Goal: Information Seeking & Learning: Learn about a topic

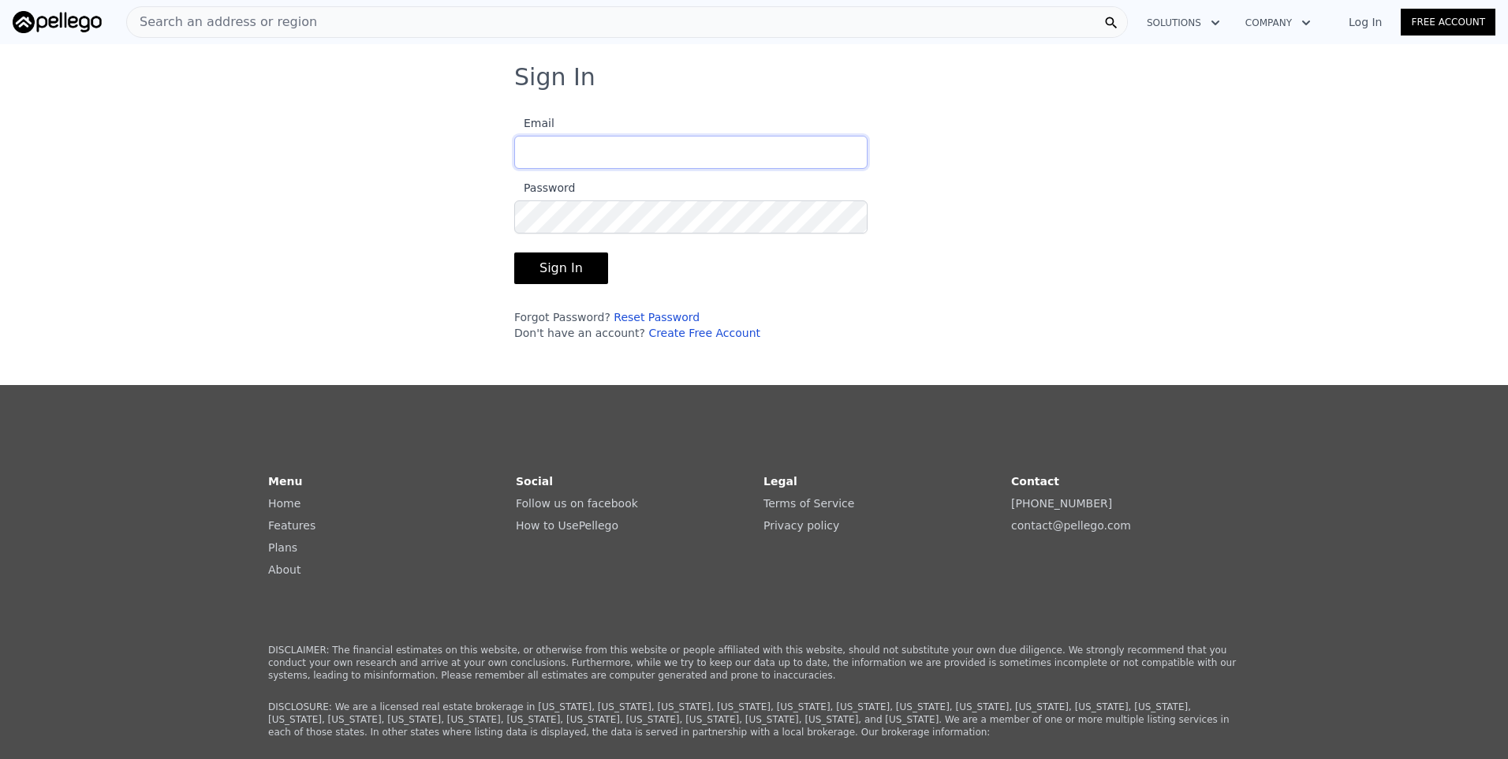
type input "[EMAIL_ADDRESS][DOMAIN_NAME]"
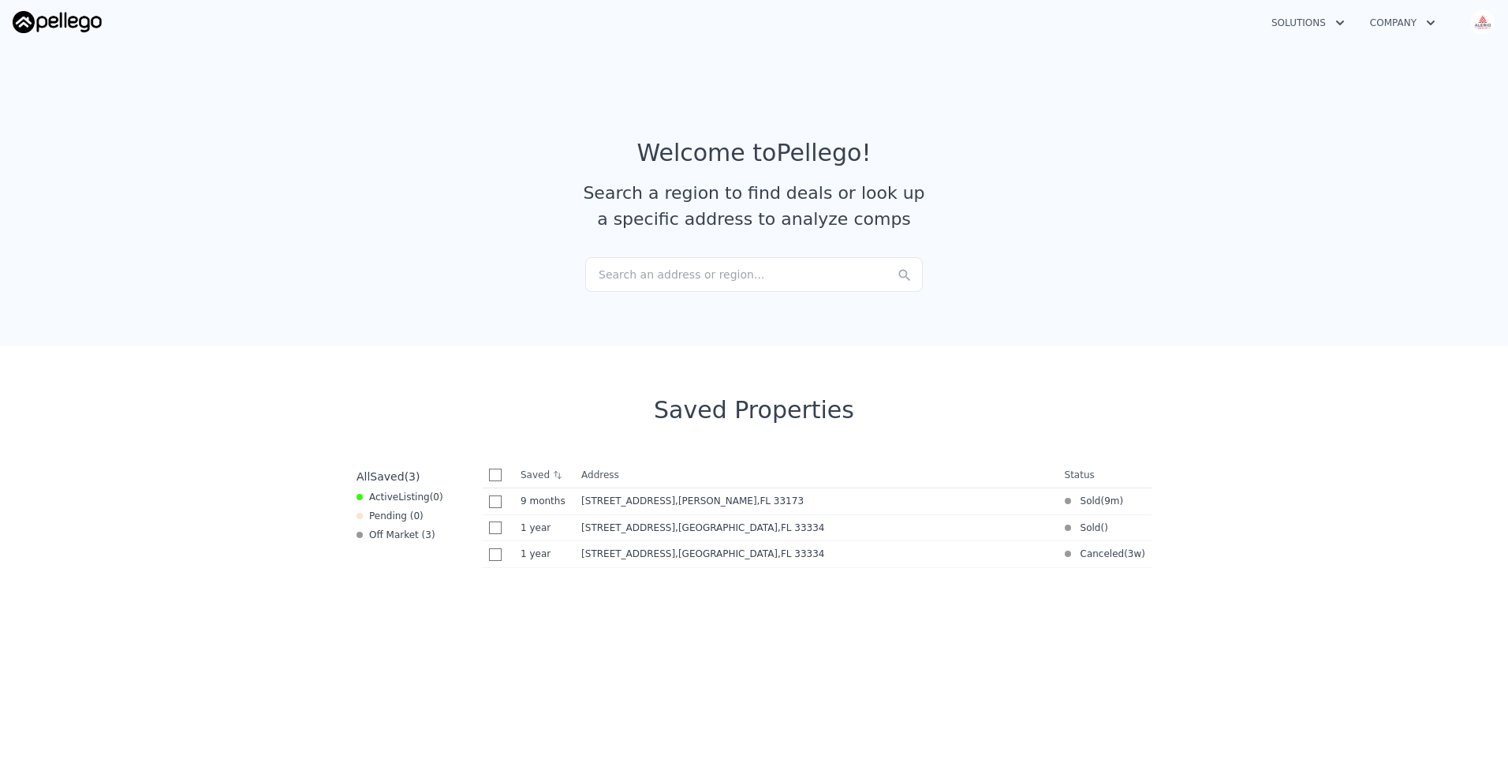
click at [710, 273] on div "Search an address or region..." at bounding box center [753, 274] width 337 height 35
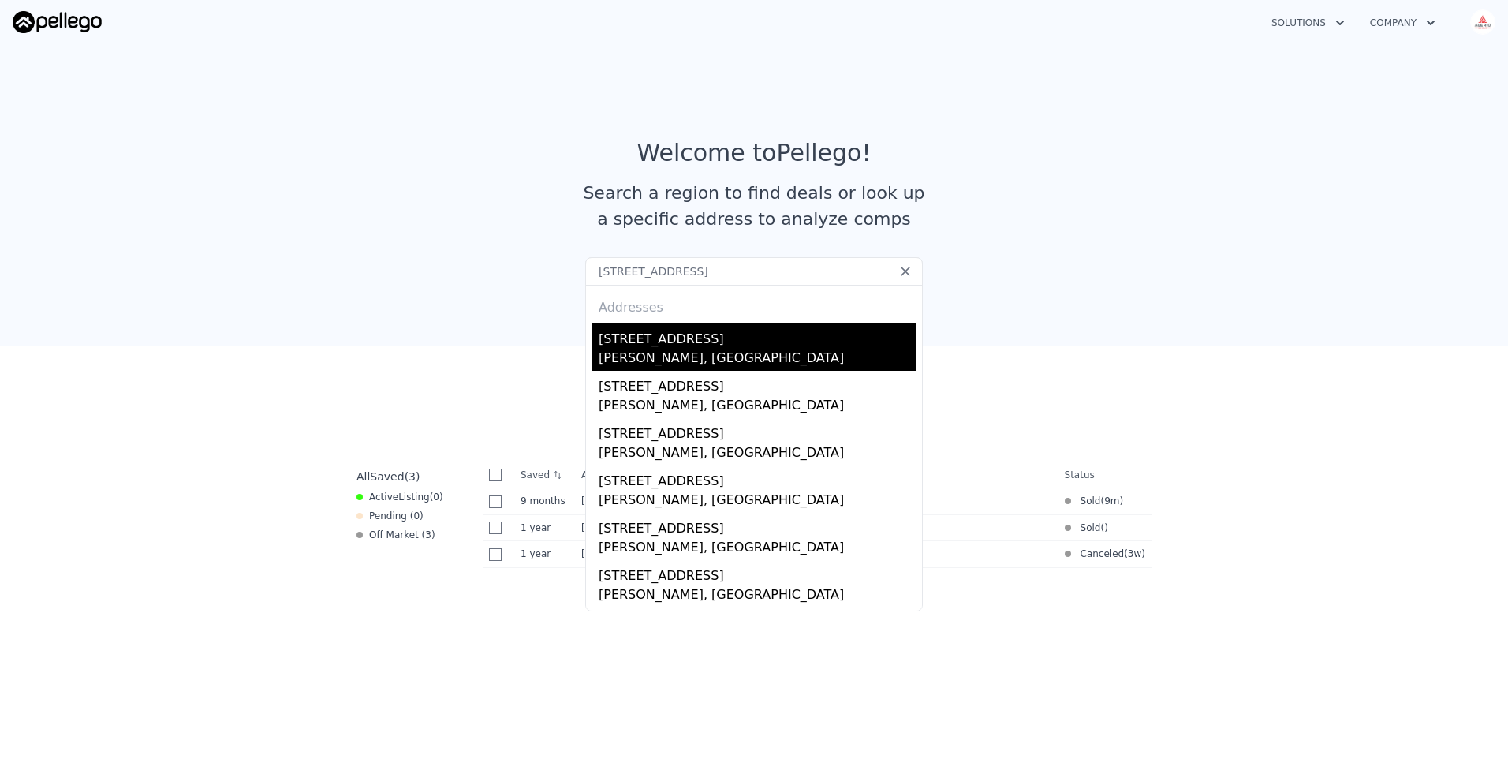
type input "[STREET_ADDRESS]"
click at [688, 342] on div "[STREET_ADDRESS]" at bounding box center [756, 335] width 317 height 25
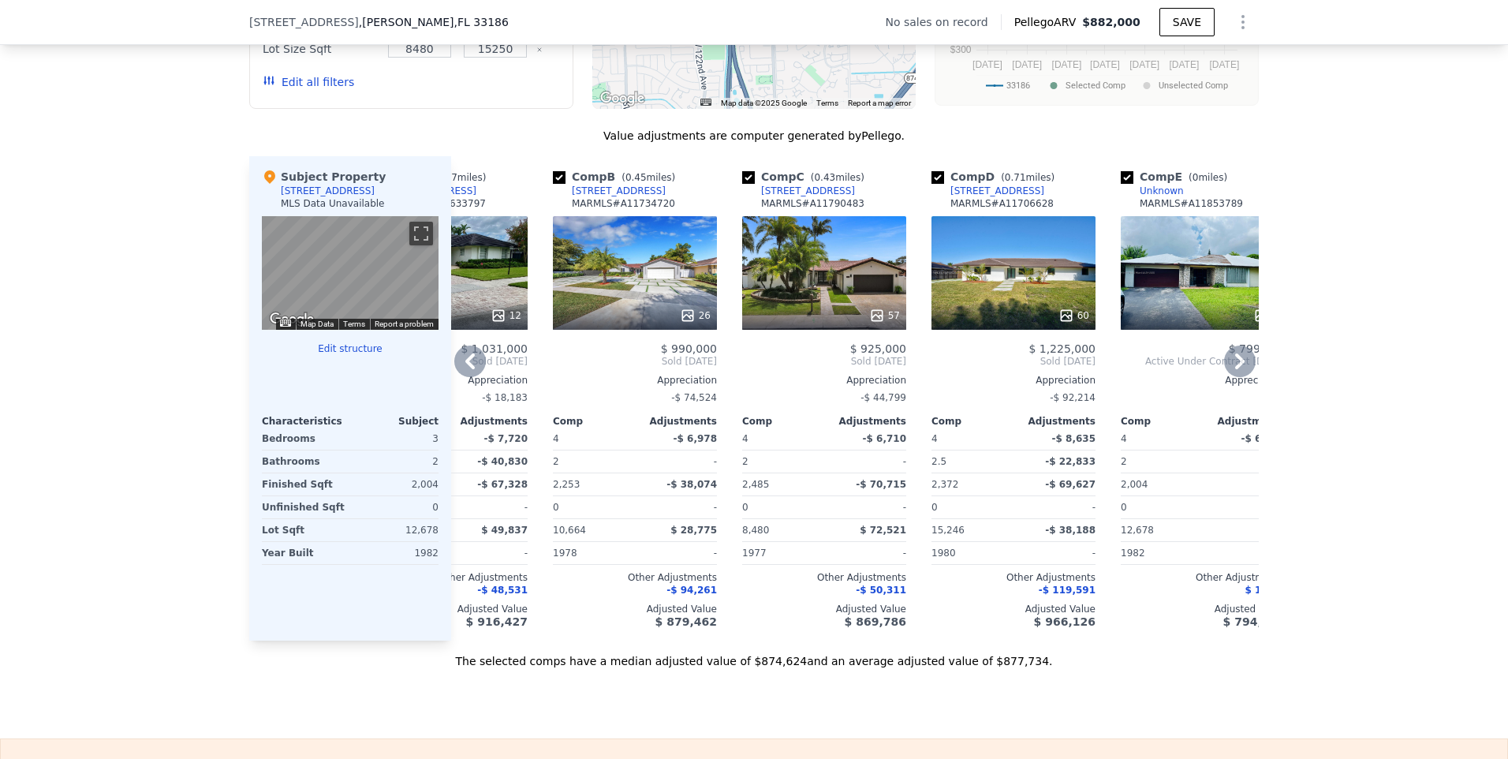
scroll to position [0, 114]
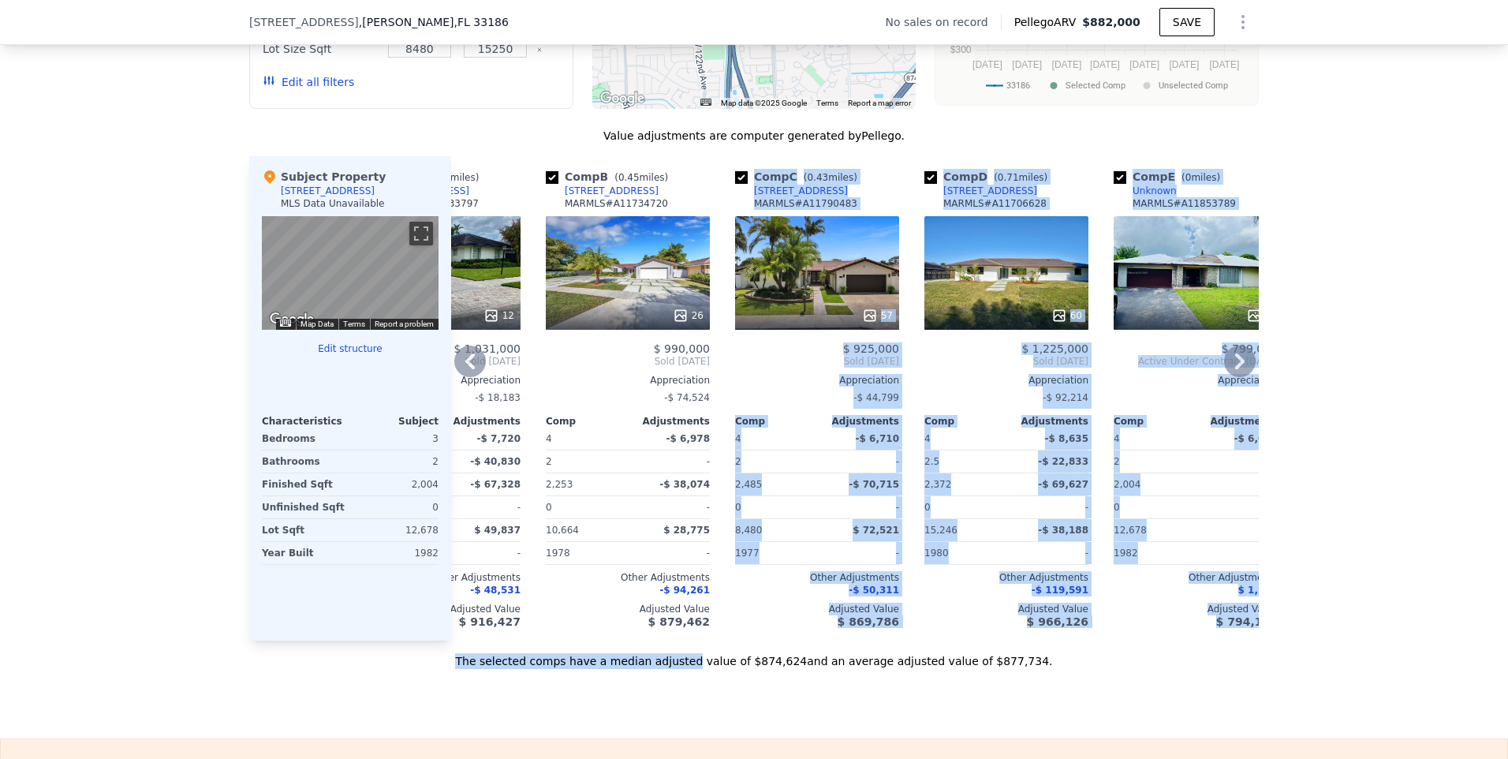
drag, startPoint x: 704, startPoint y: 664, endPoint x: 714, endPoint y: 662, distance: 9.6
click at [714, 662] on div "Value adjustments are computer generated by Pellego . Subject Property [STREET_…" at bounding box center [753, 398] width 1009 height 541
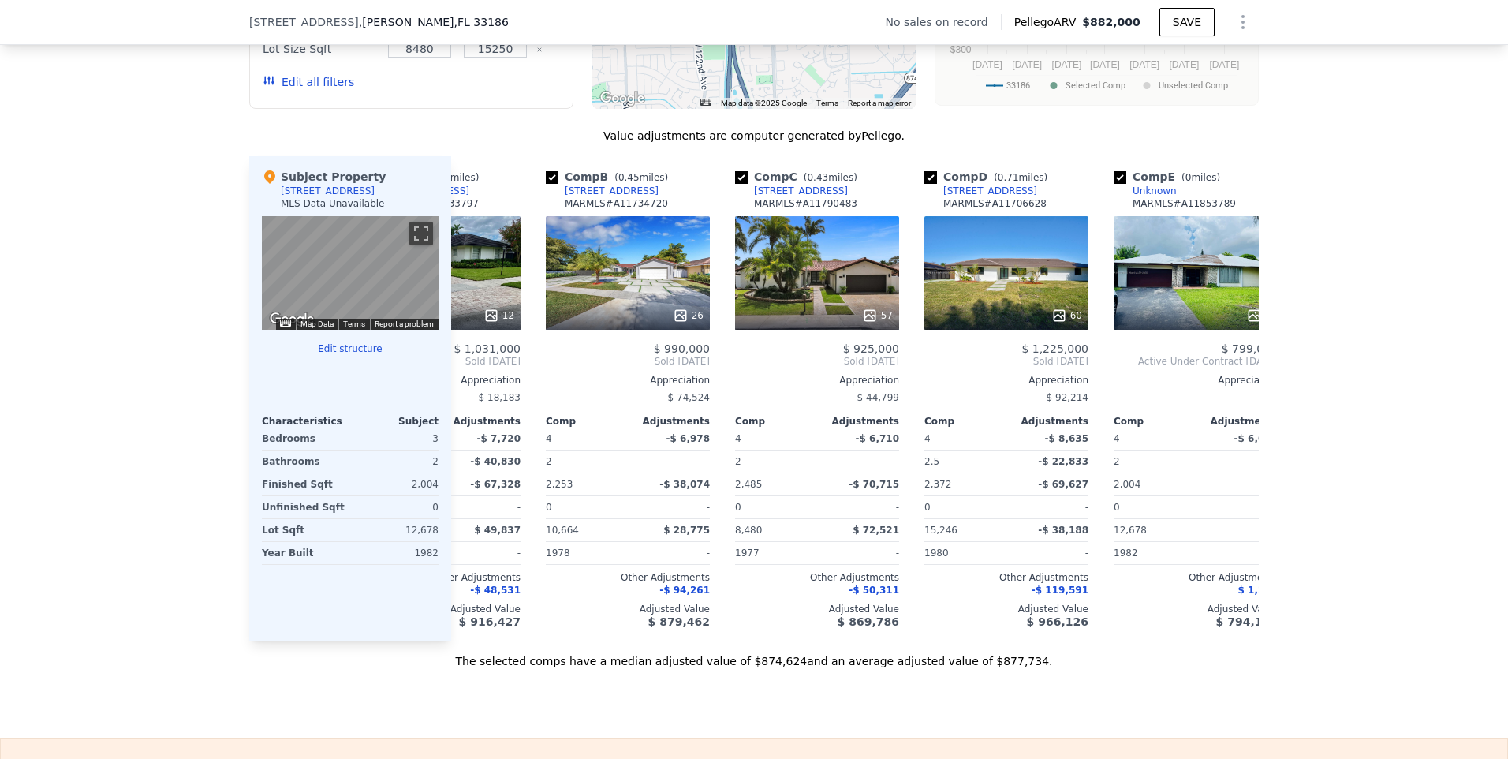
drag, startPoint x: 714, startPoint y: 662, endPoint x: 781, endPoint y: 667, distance: 68.0
click at [781, 667] on div "The selected comps have a median adjusted value of $874,624 and an average adju…" at bounding box center [753, 654] width 1009 height 28
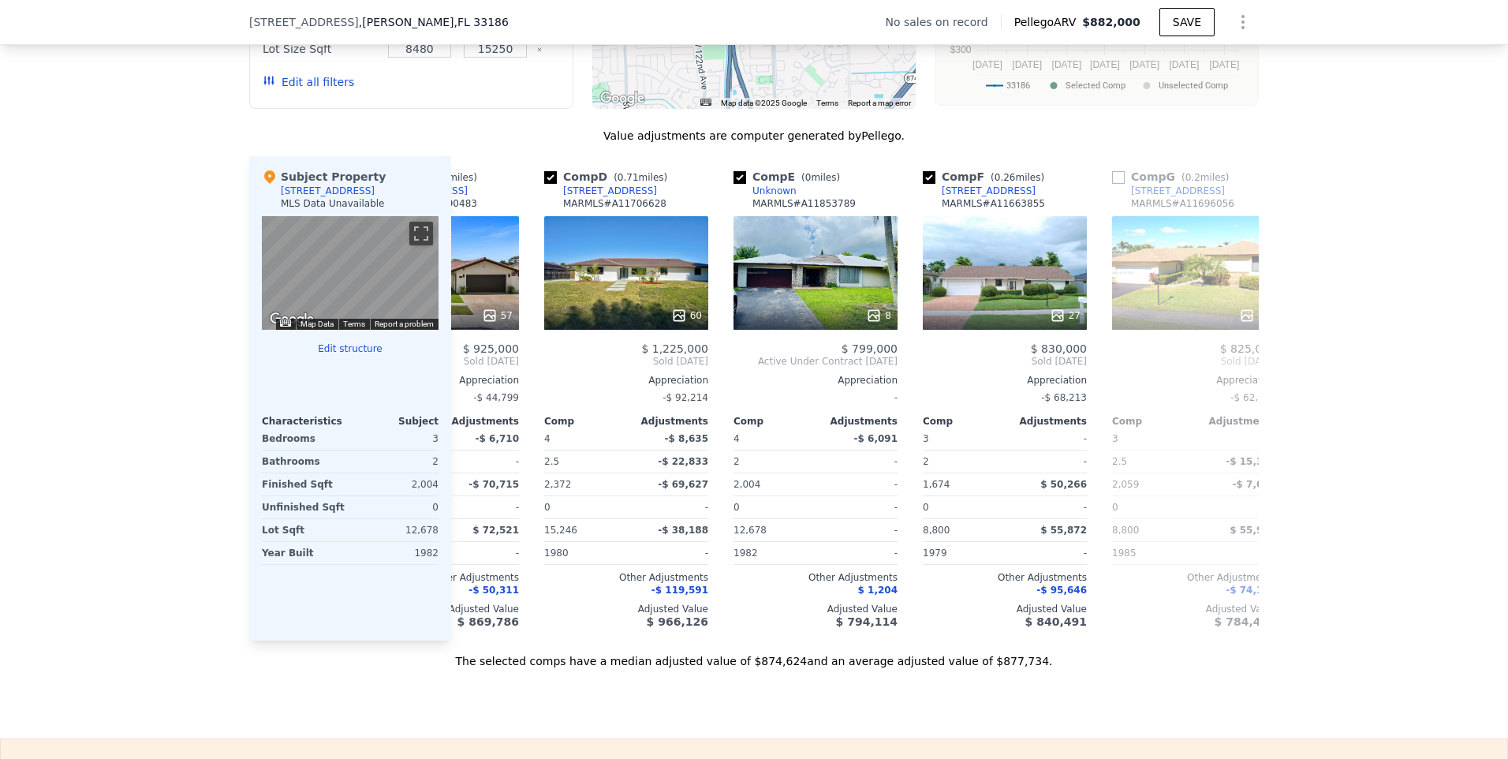
scroll to position [0, 491]
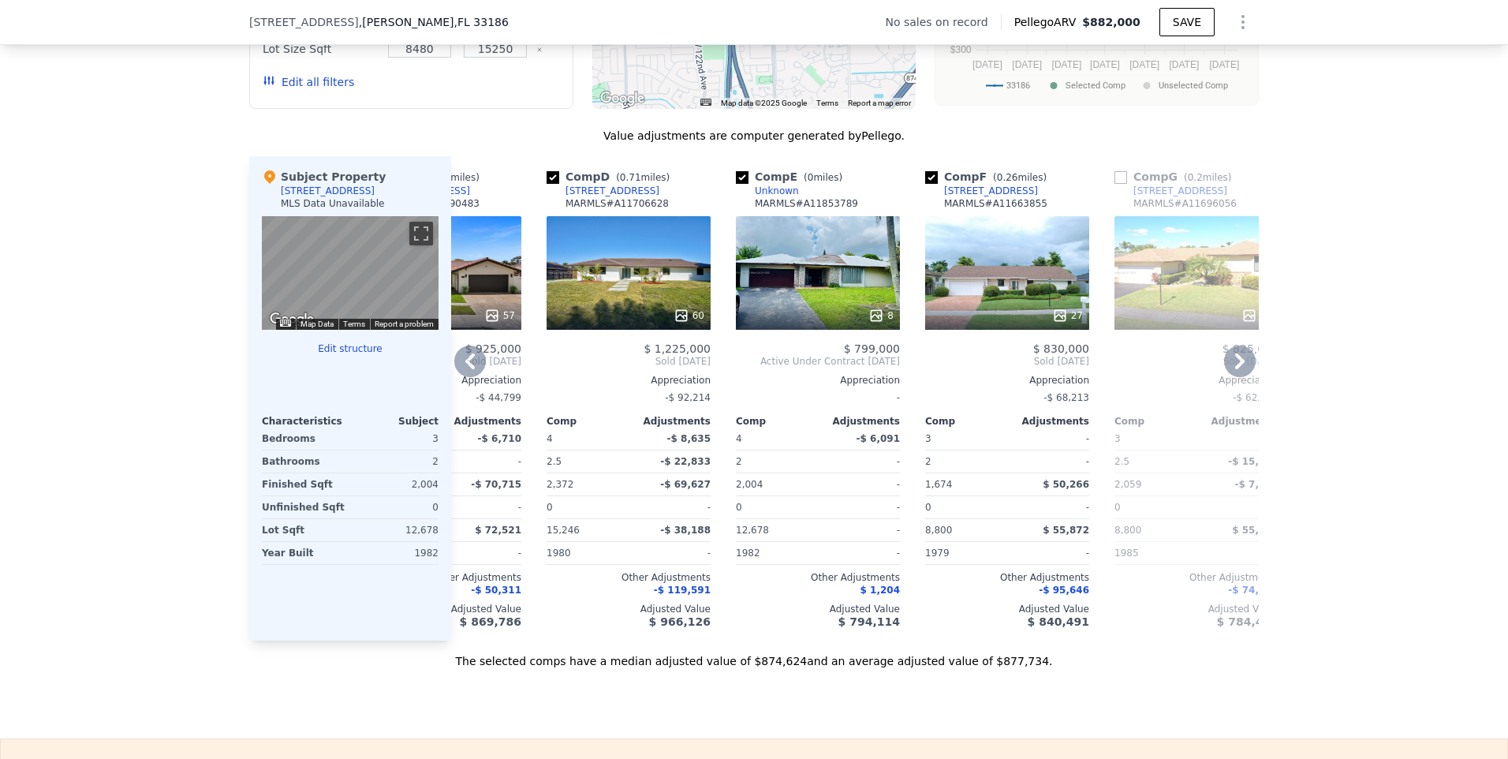
click at [621, 278] on div "60" at bounding box center [628, 273] width 164 height 114
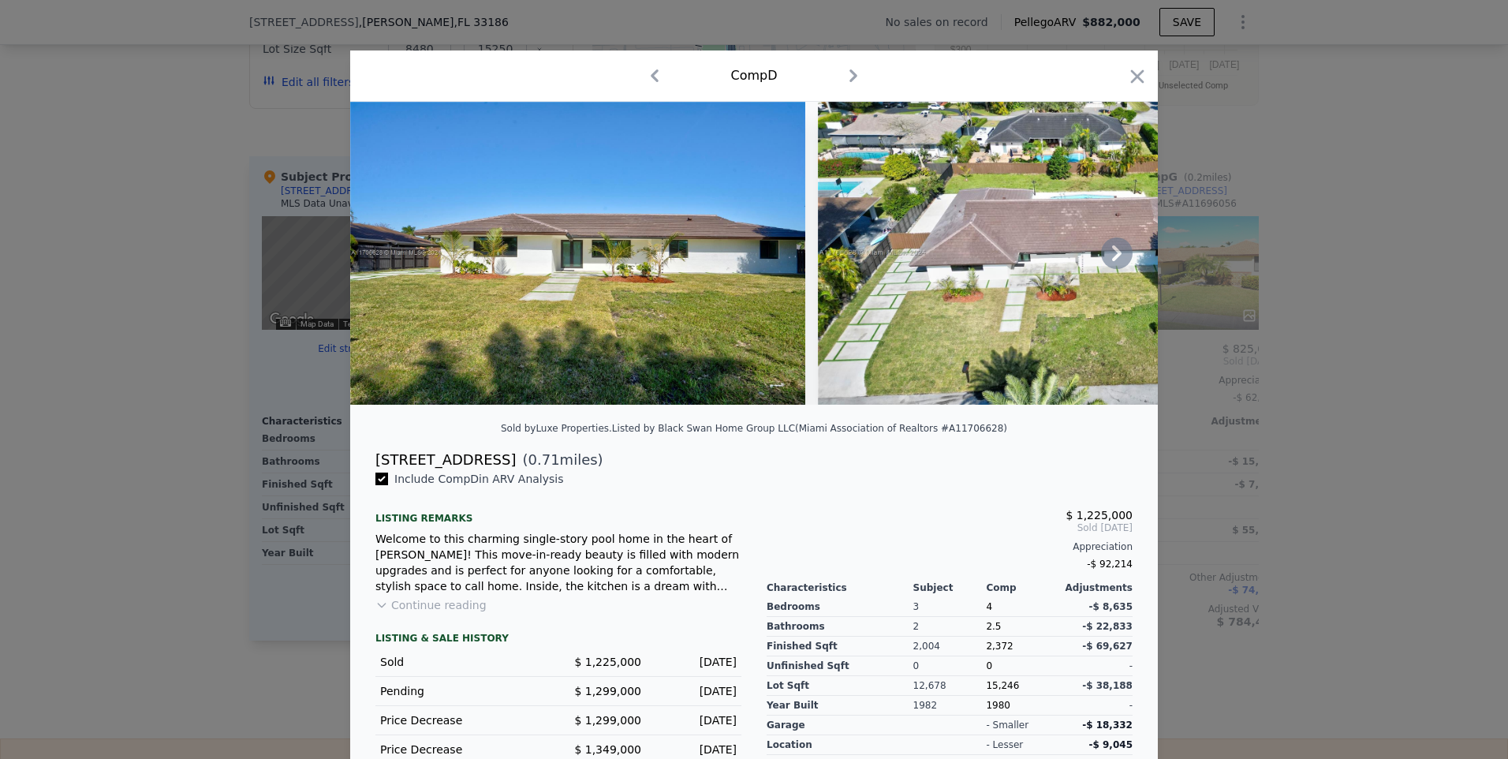
click at [1108, 255] on icon at bounding box center [1117, 253] width 32 height 32
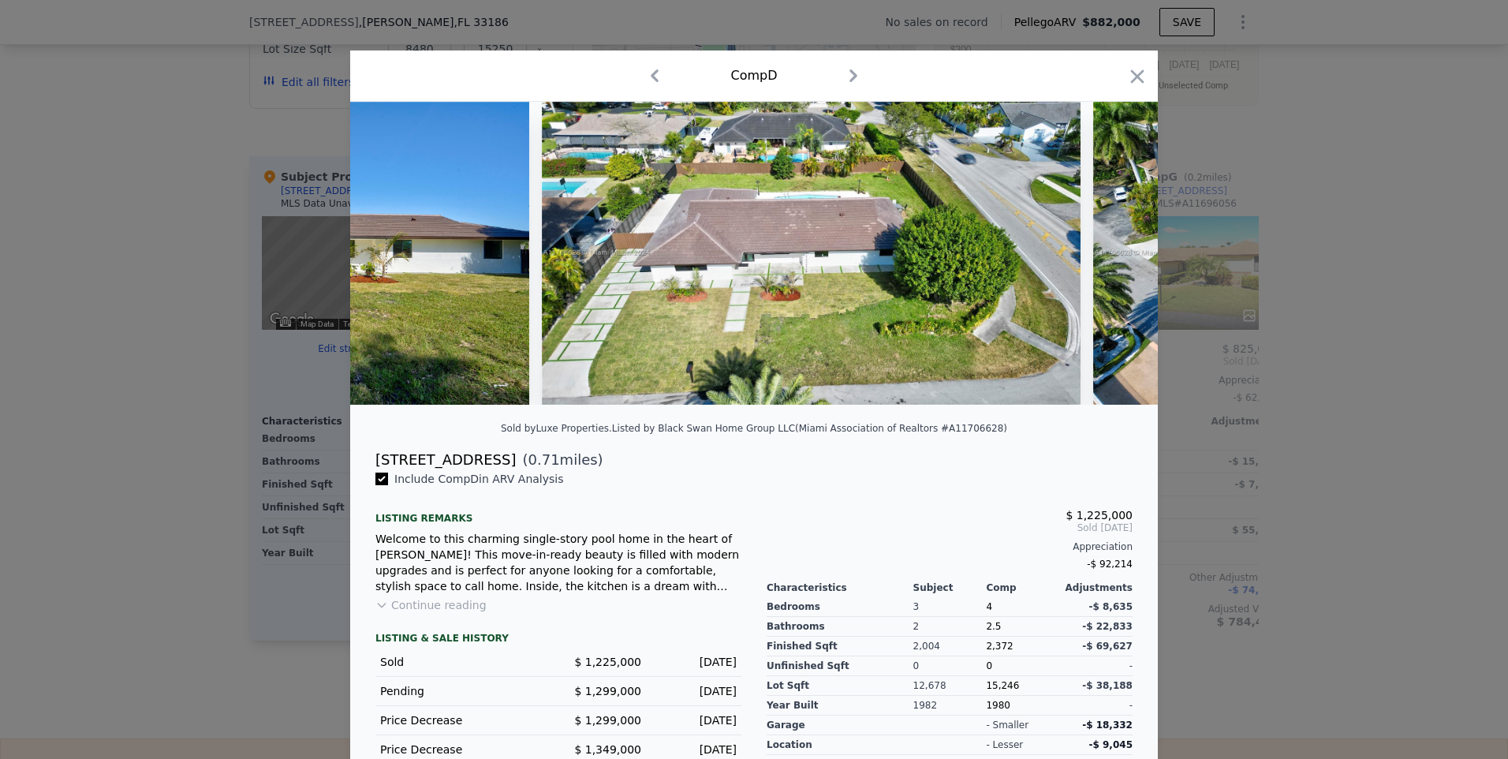
scroll to position [0, 378]
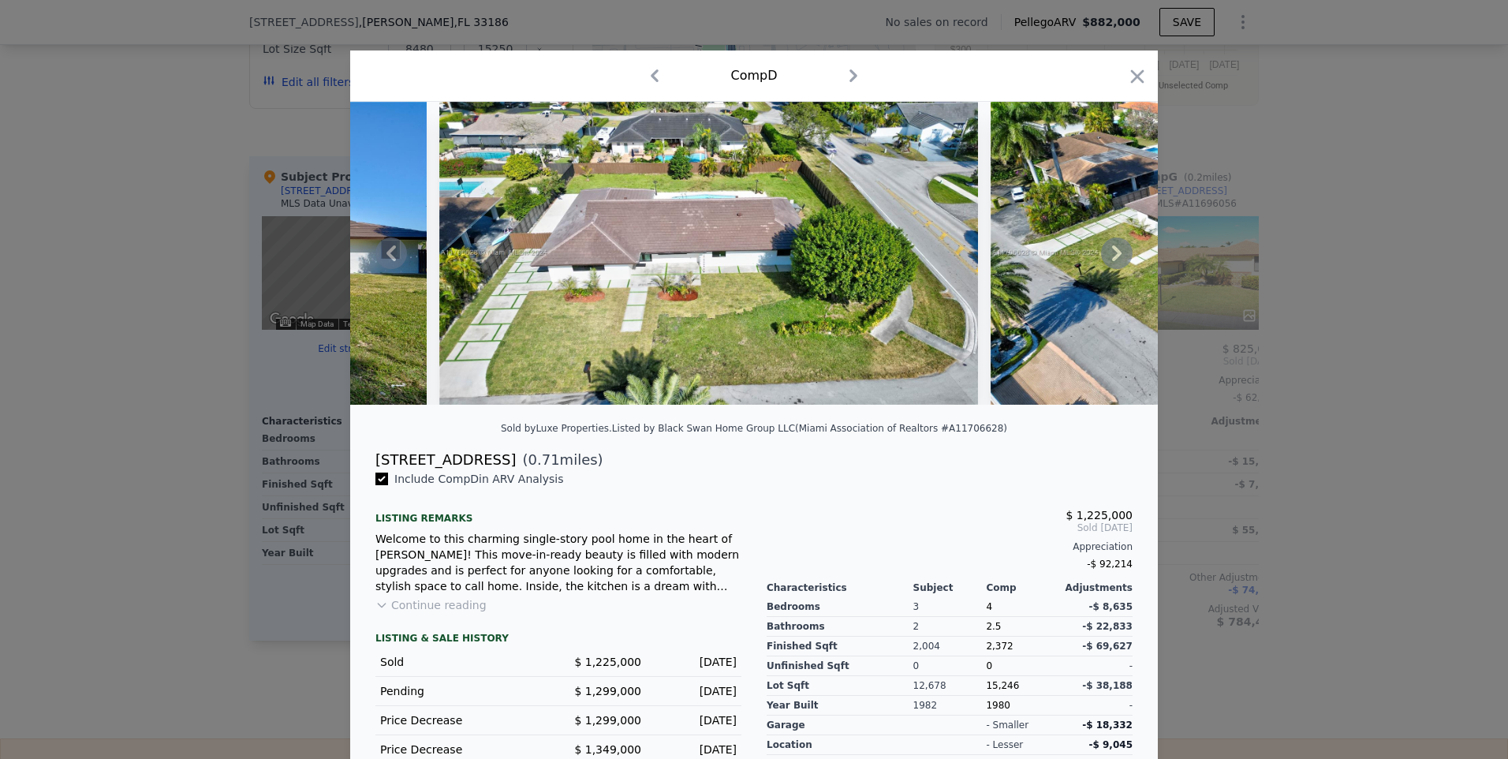
click at [1108, 256] on div at bounding box center [753, 253] width 807 height 303
click at [1116, 253] on icon at bounding box center [1117, 253] width 32 height 32
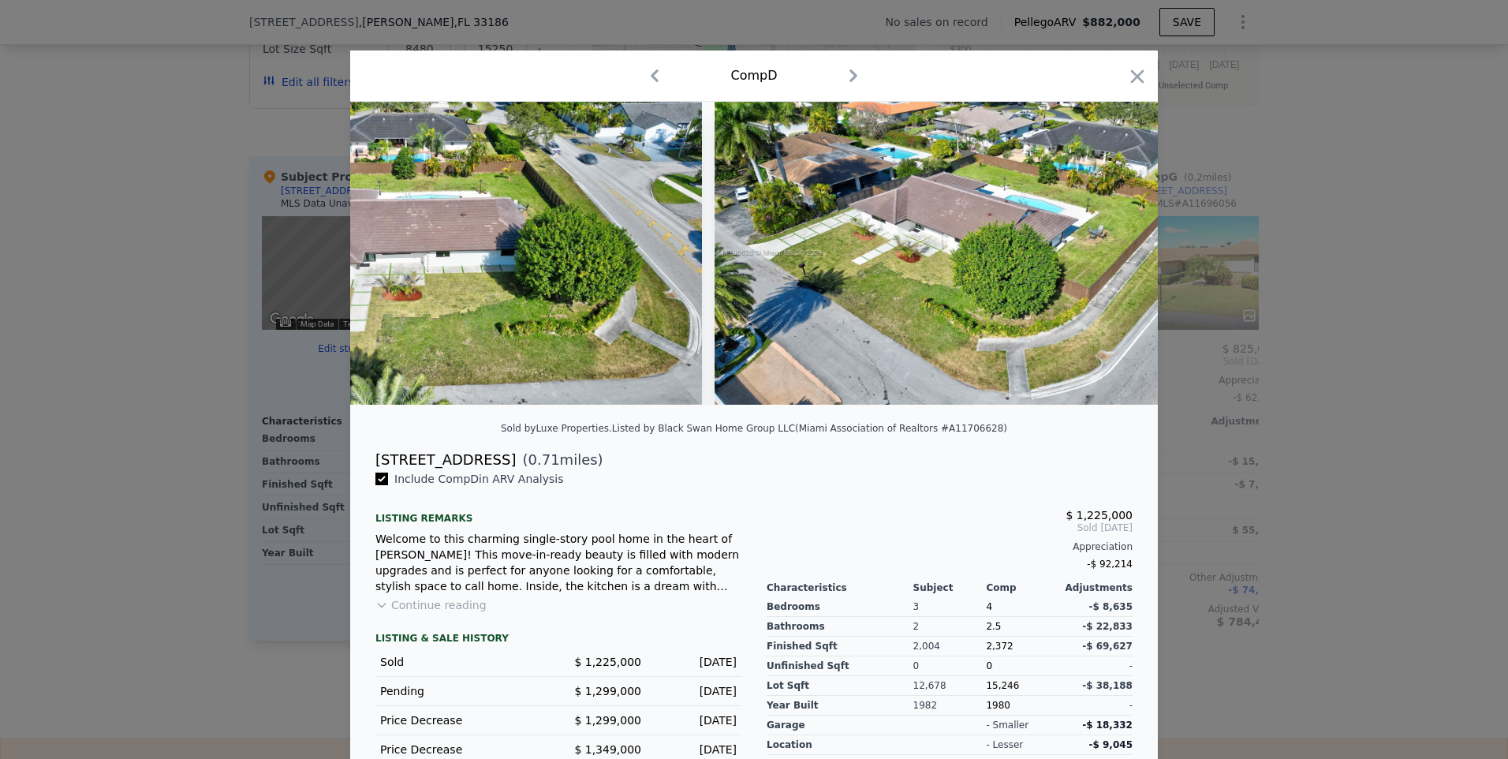
scroll to position [0, 757]
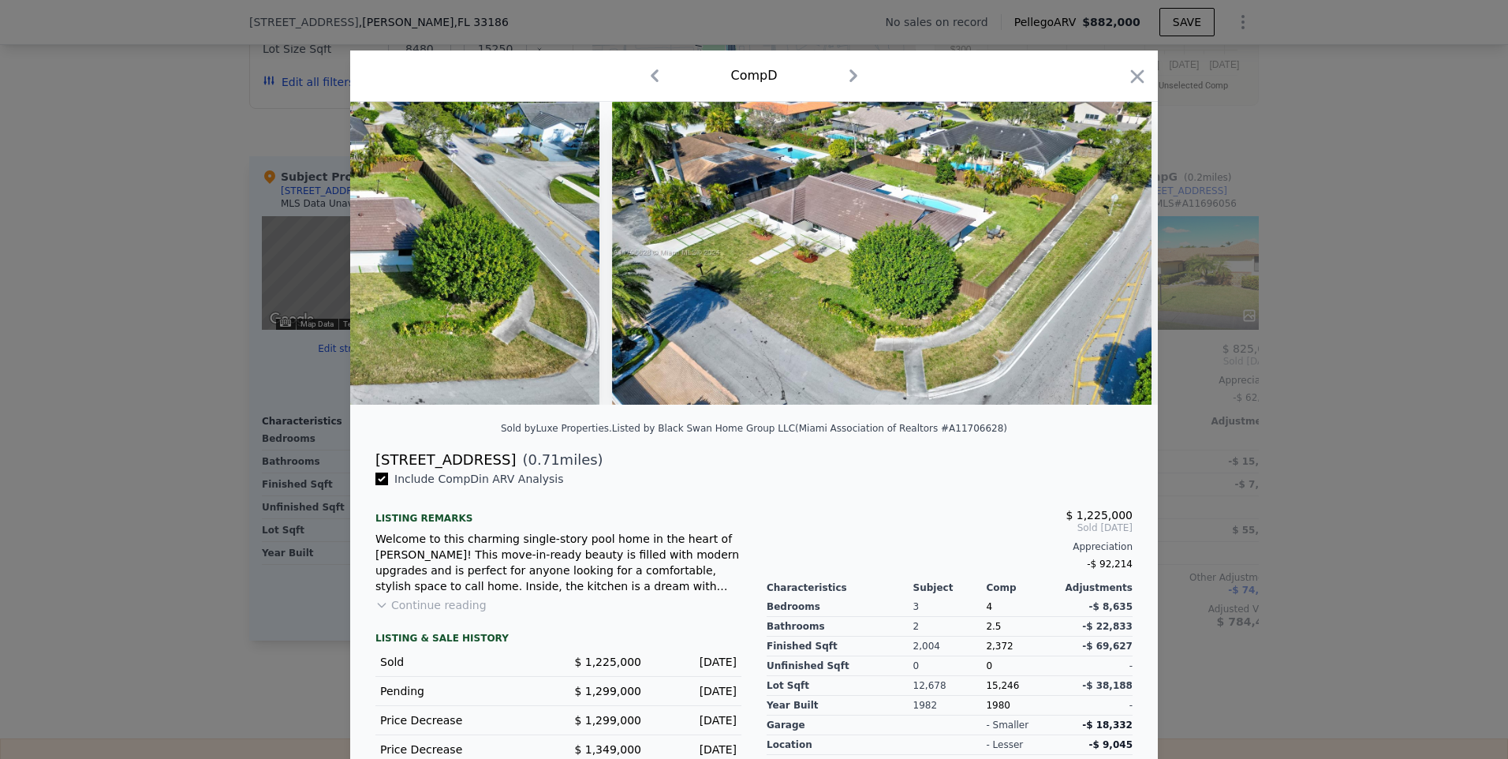
click at [1115, 255] on div at bounding box center [753, 253] width 807 height 303
click at [1110, 259] on icon at bounding box center [1117, 253] width 32 height 32
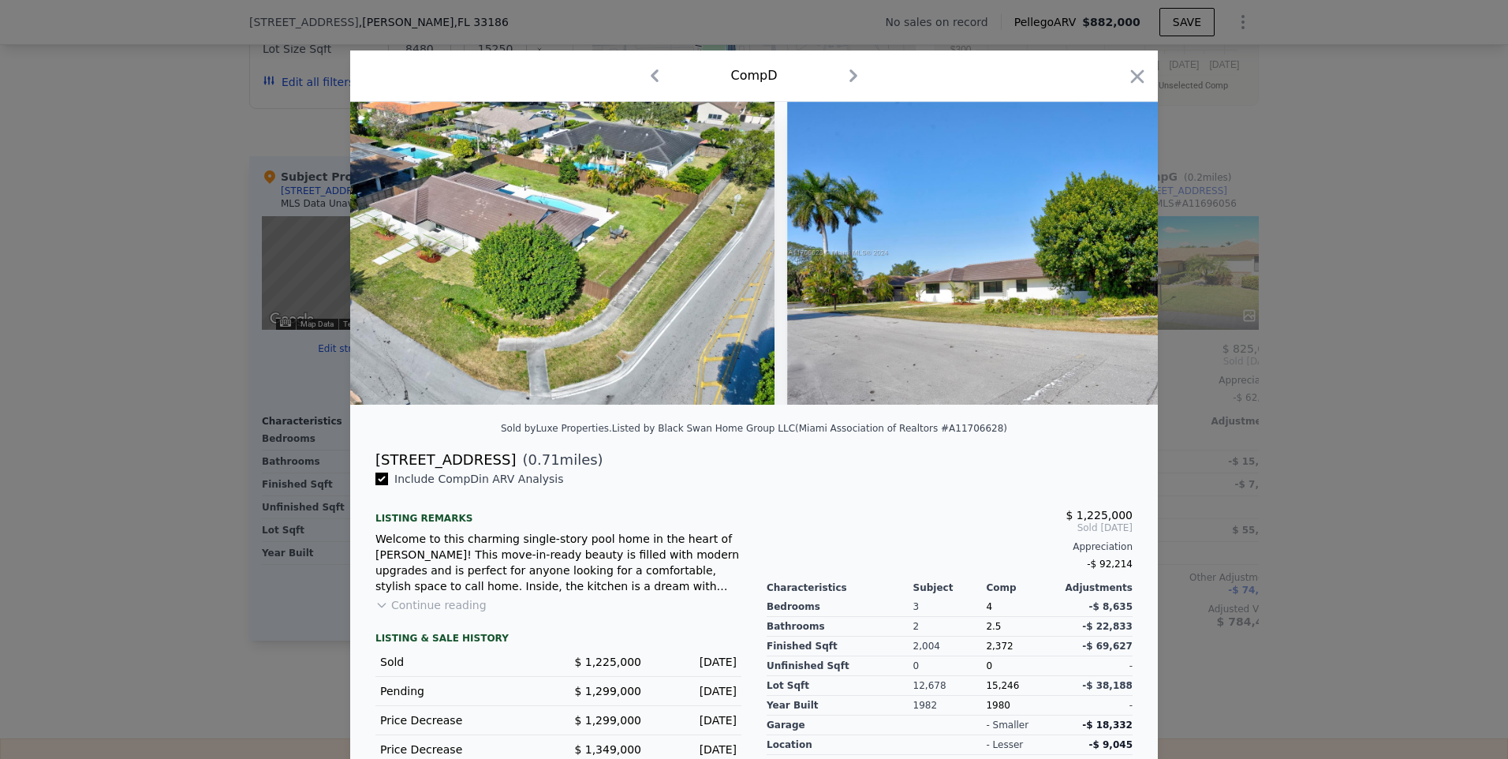
scroll to position [0, 1135]
click at [1102, 252] on icon at bounding box center [1117, 253] width 32 height 32
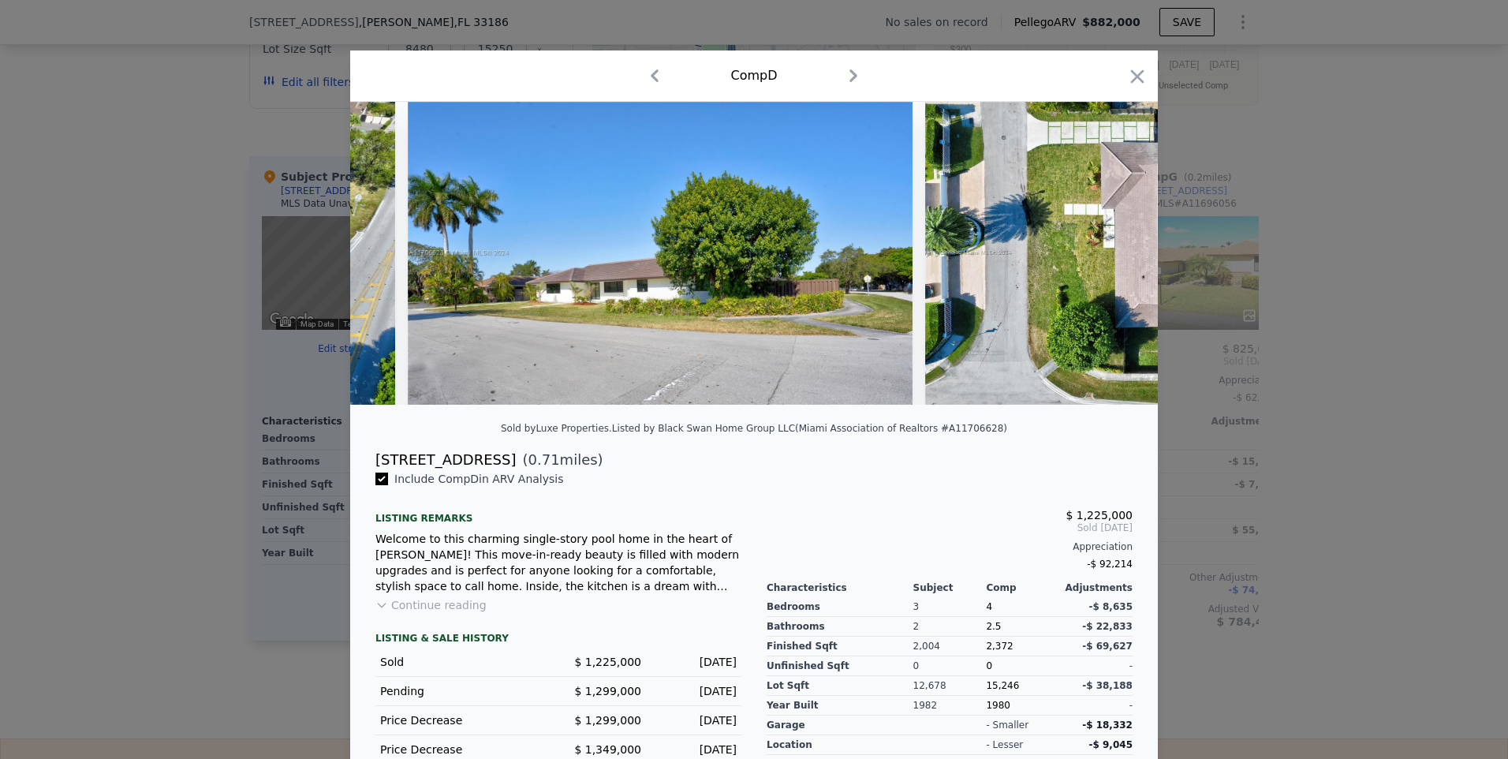
scroll to position [0, 1514]
click at [1116, 259] on icon at bounding box center [1117, 253] width 32 height 32
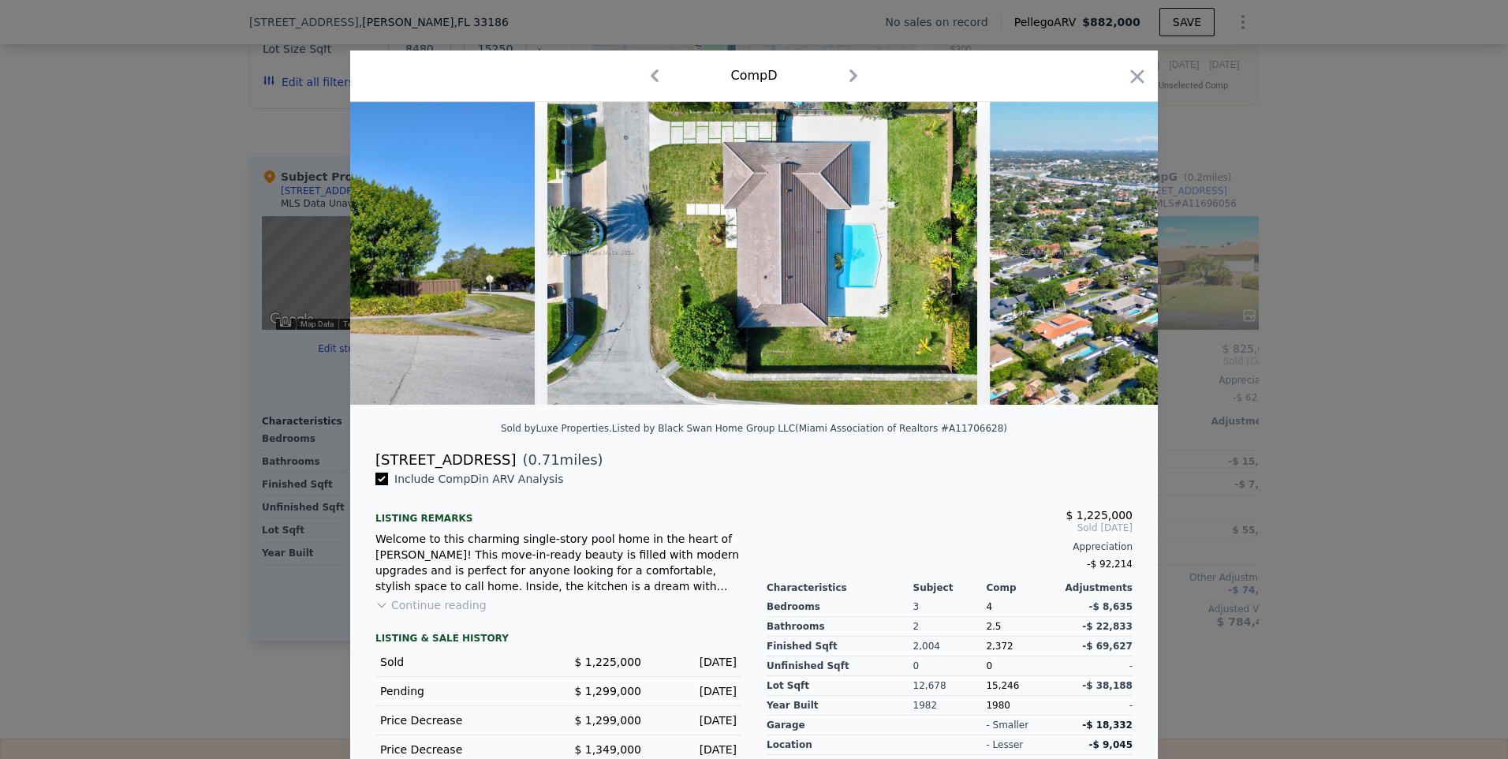
scroll to position [0, 1892]
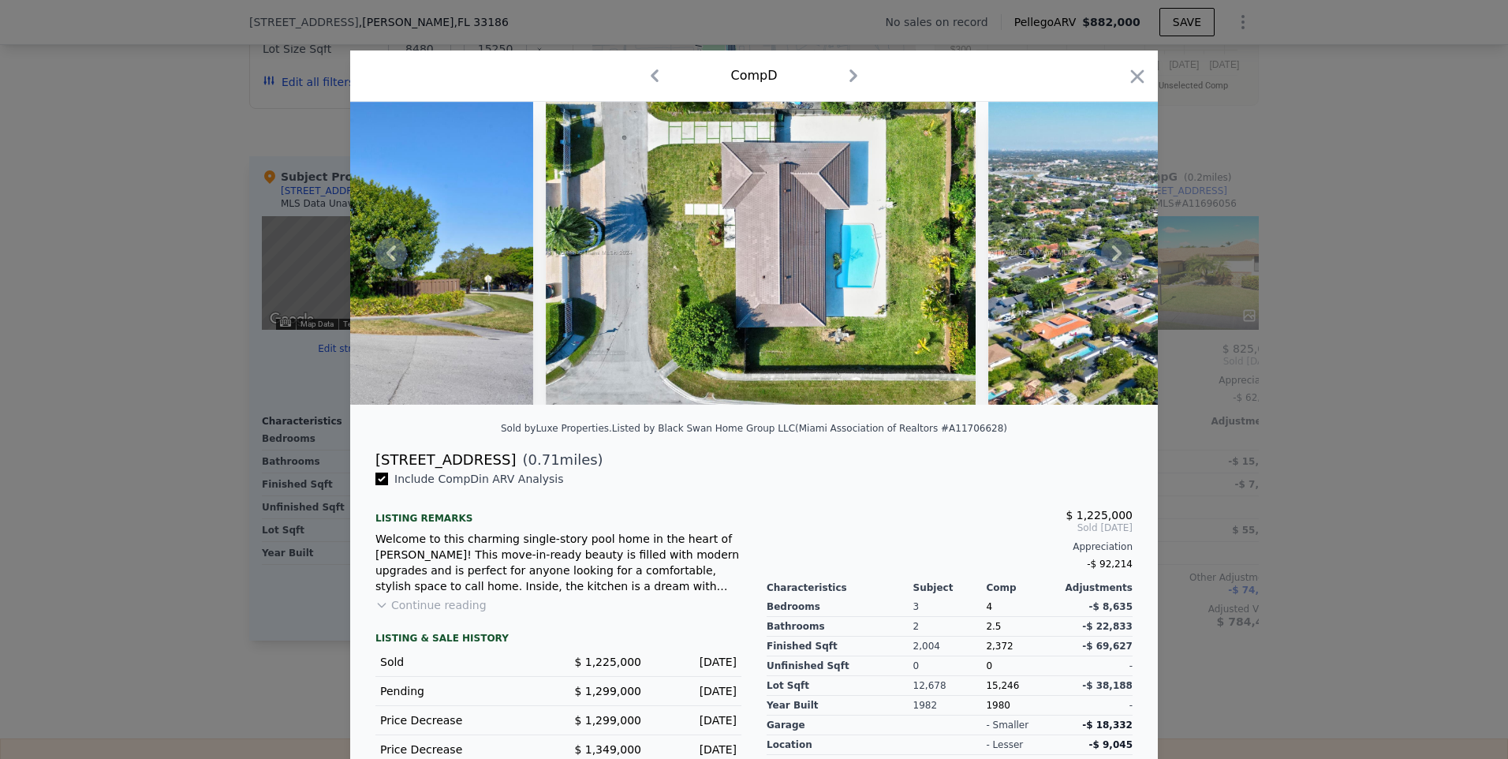
click at [1115, 257] on div at bounding box center [753, 253] width 807 height 303
click at [1116, 265] on icon at bounding box center [1117, 253] width 32 height 32
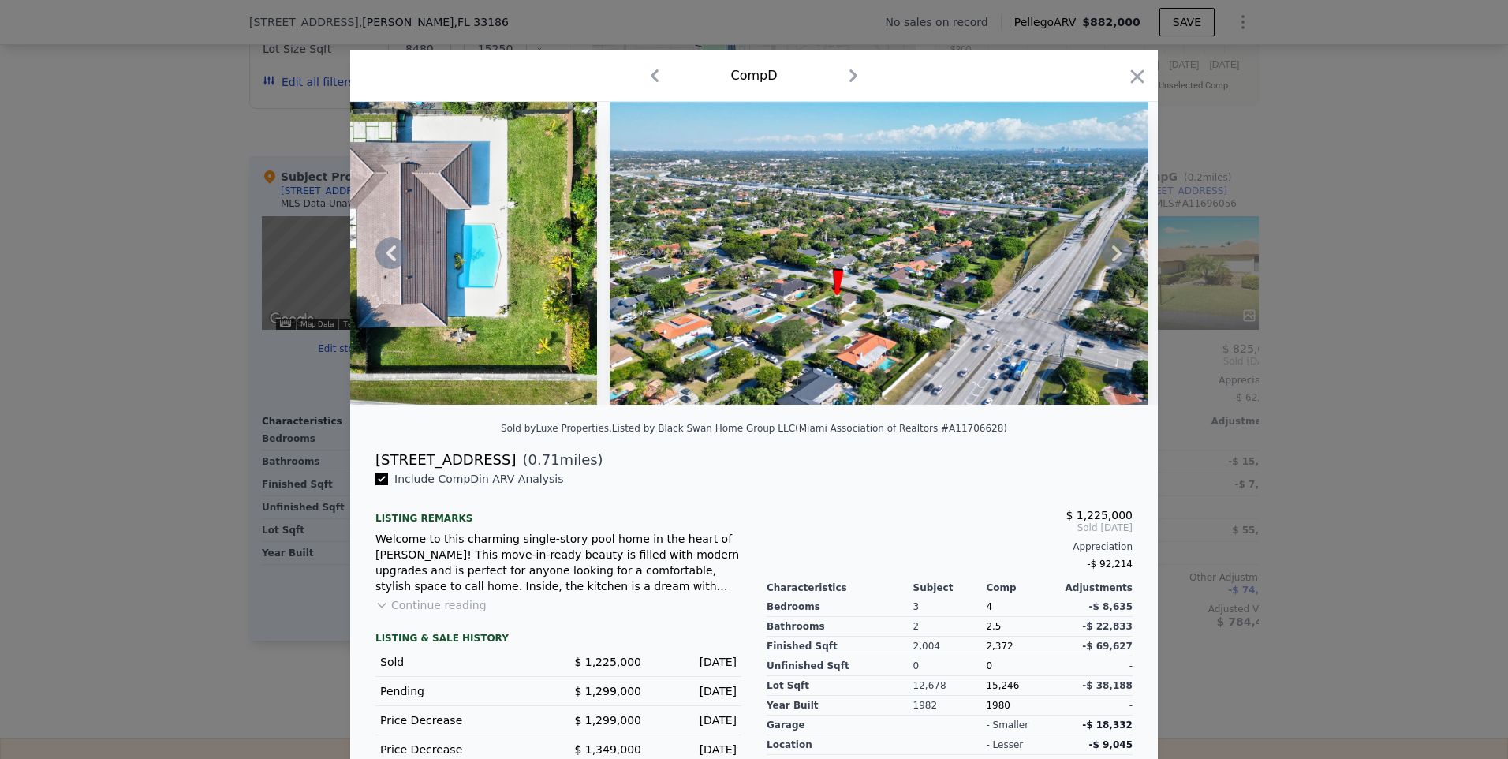
click at [1115, 261] on icon at bounding box center [1117, 253] width 32 height 32
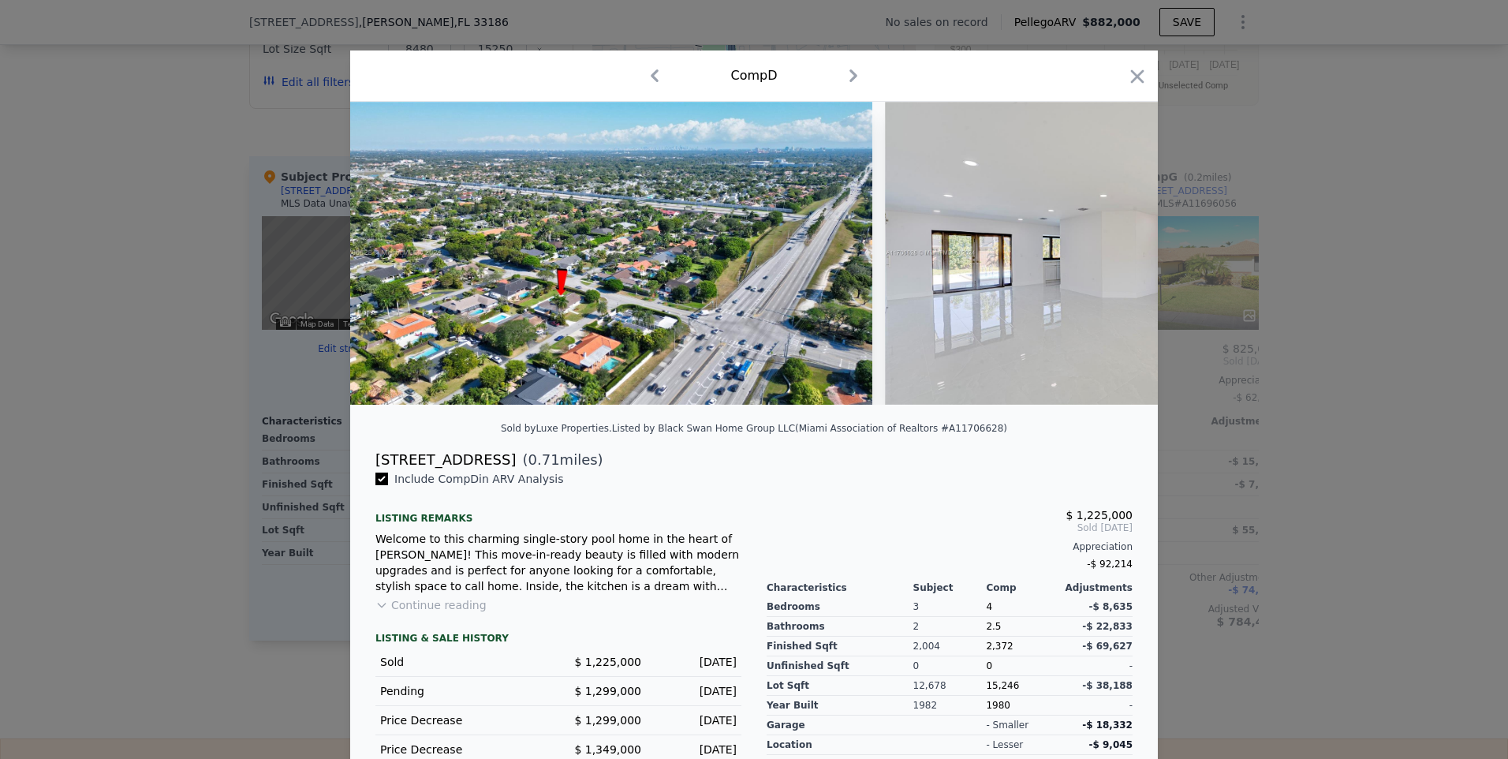
scroll to position [0, 2649]
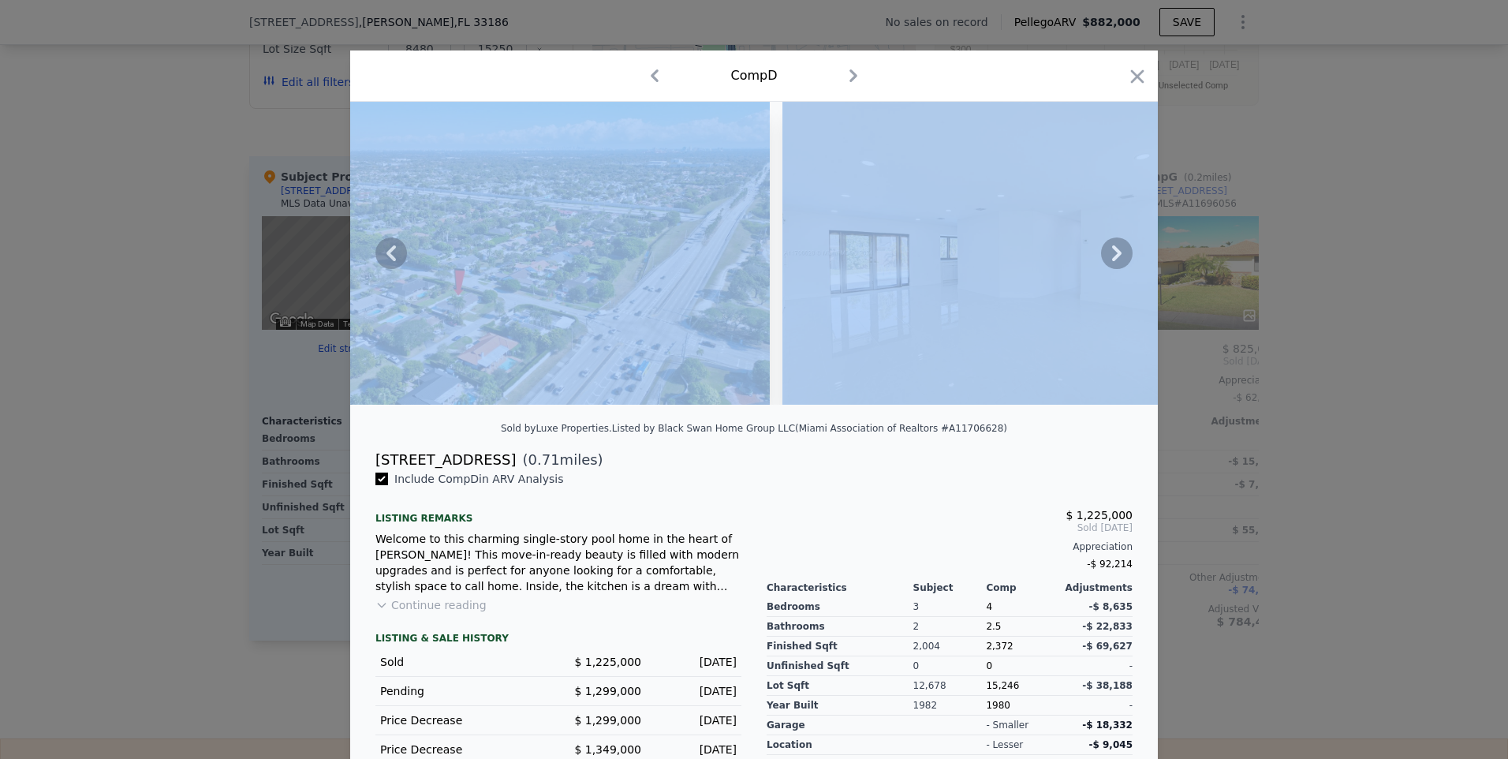
click at [1097, 274] on div at bounding box center [753, 253] width 807 height 303
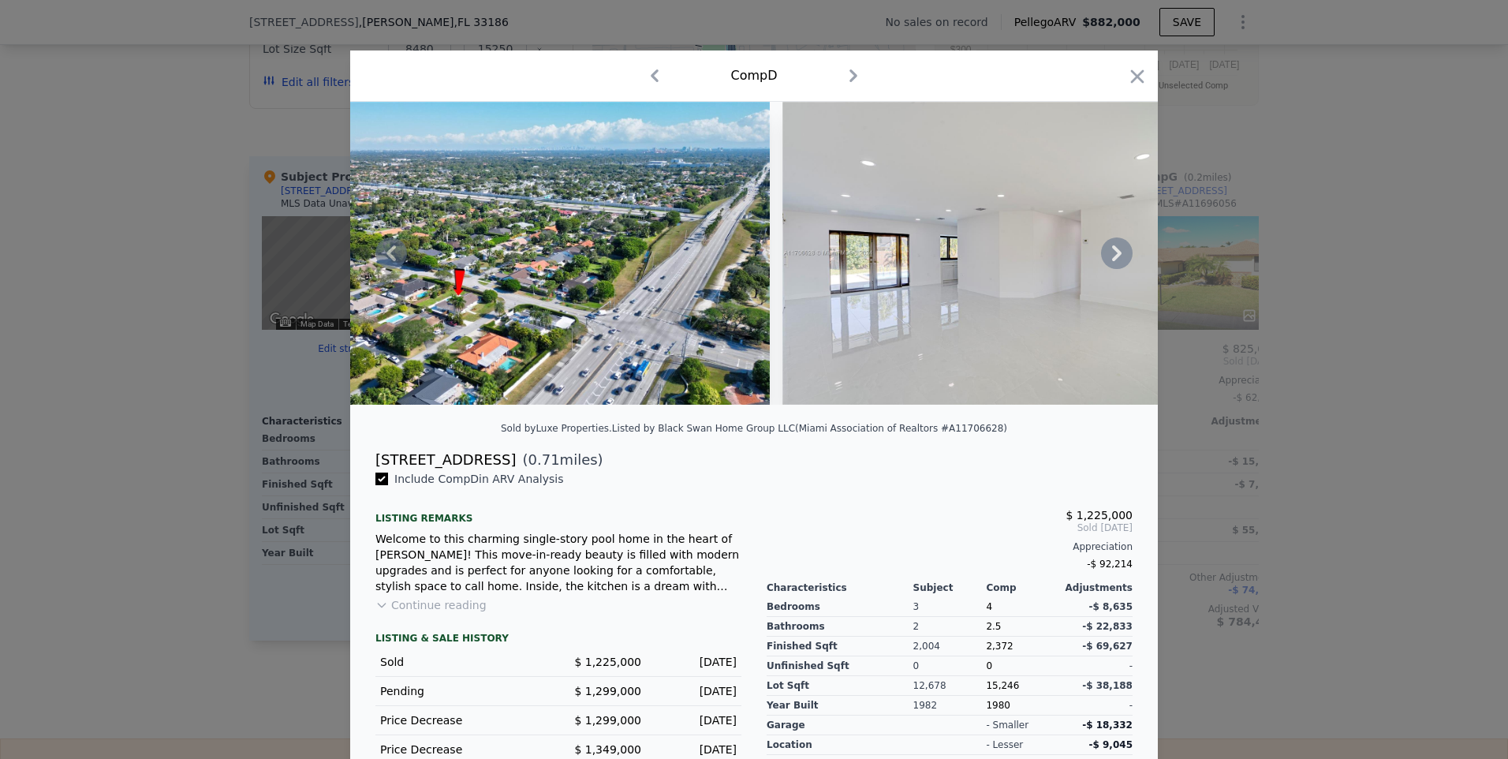
drag, startPoint x: 1097, startPoint y: 274, endPoint x: 1114, endPoint y: 263, distance: 20.6
click at [1114, 263] on icon at bounding box center [1117, 253] width 32 height 32
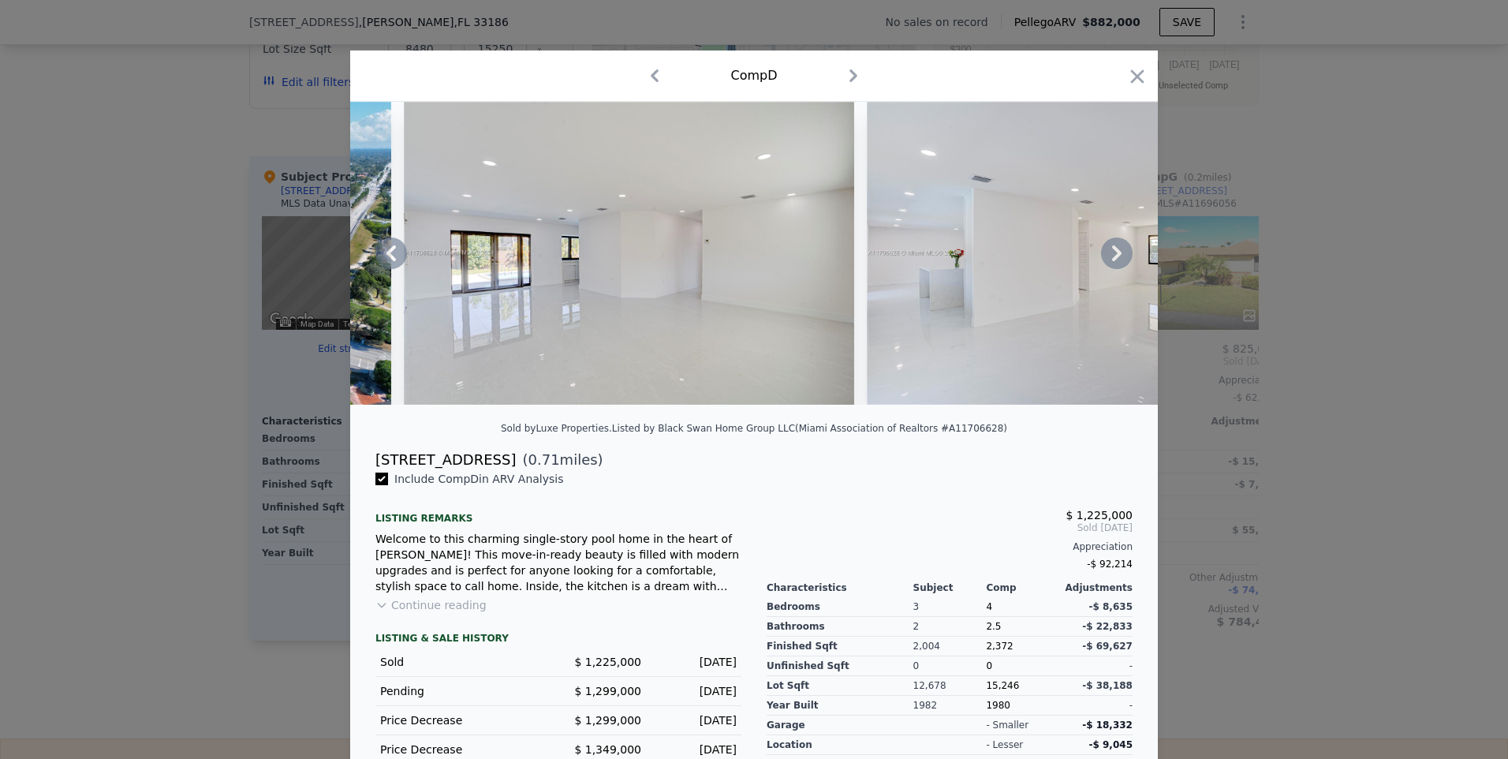
click at [1113, 261] on icon at bounding box center [1116, 253] width 9 height 16
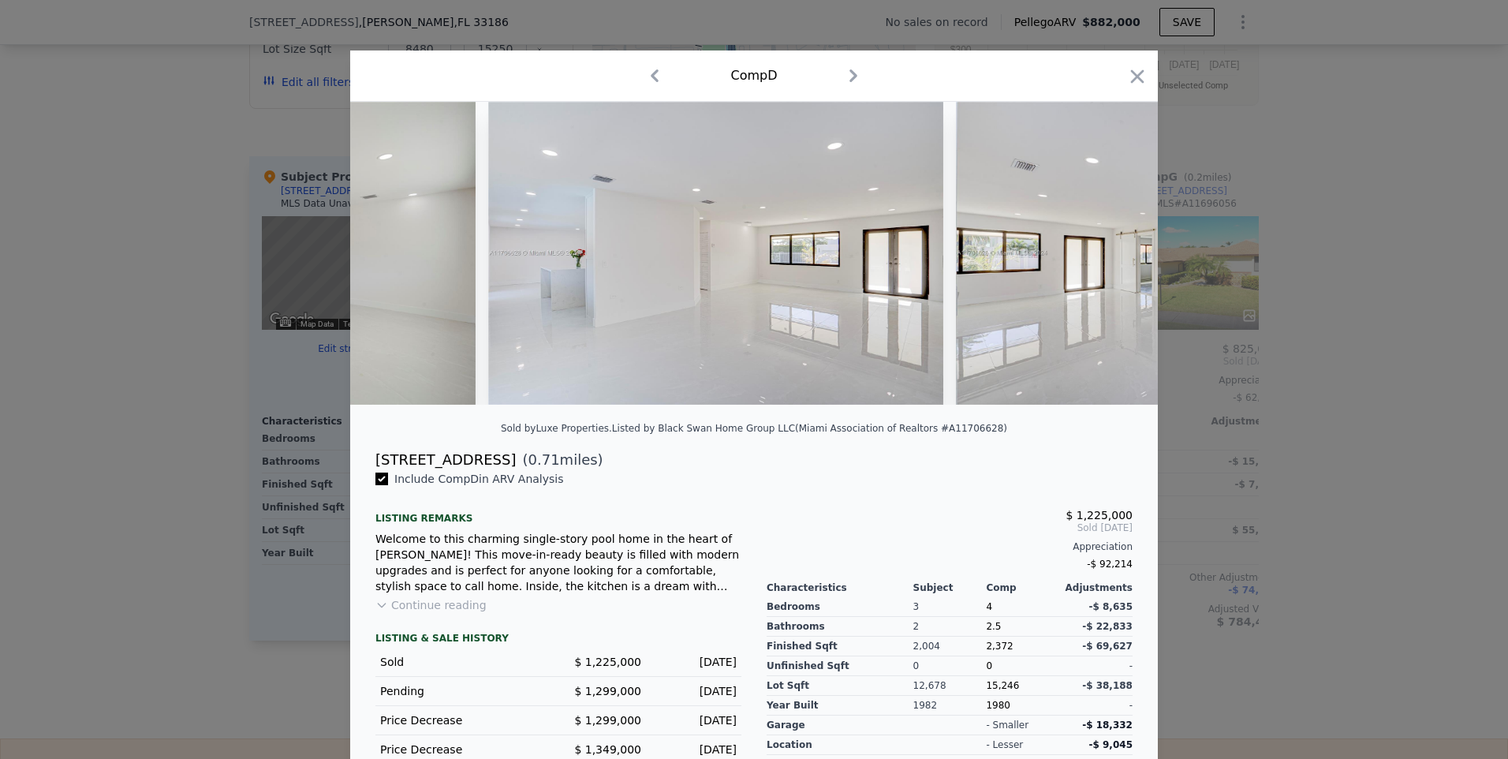
click at [1112, 262] on img at bounding box center [1183, 253] width 455 height 303
click at [1112, 261] on icon at bounding box center [1116, 253] width 9 height 16
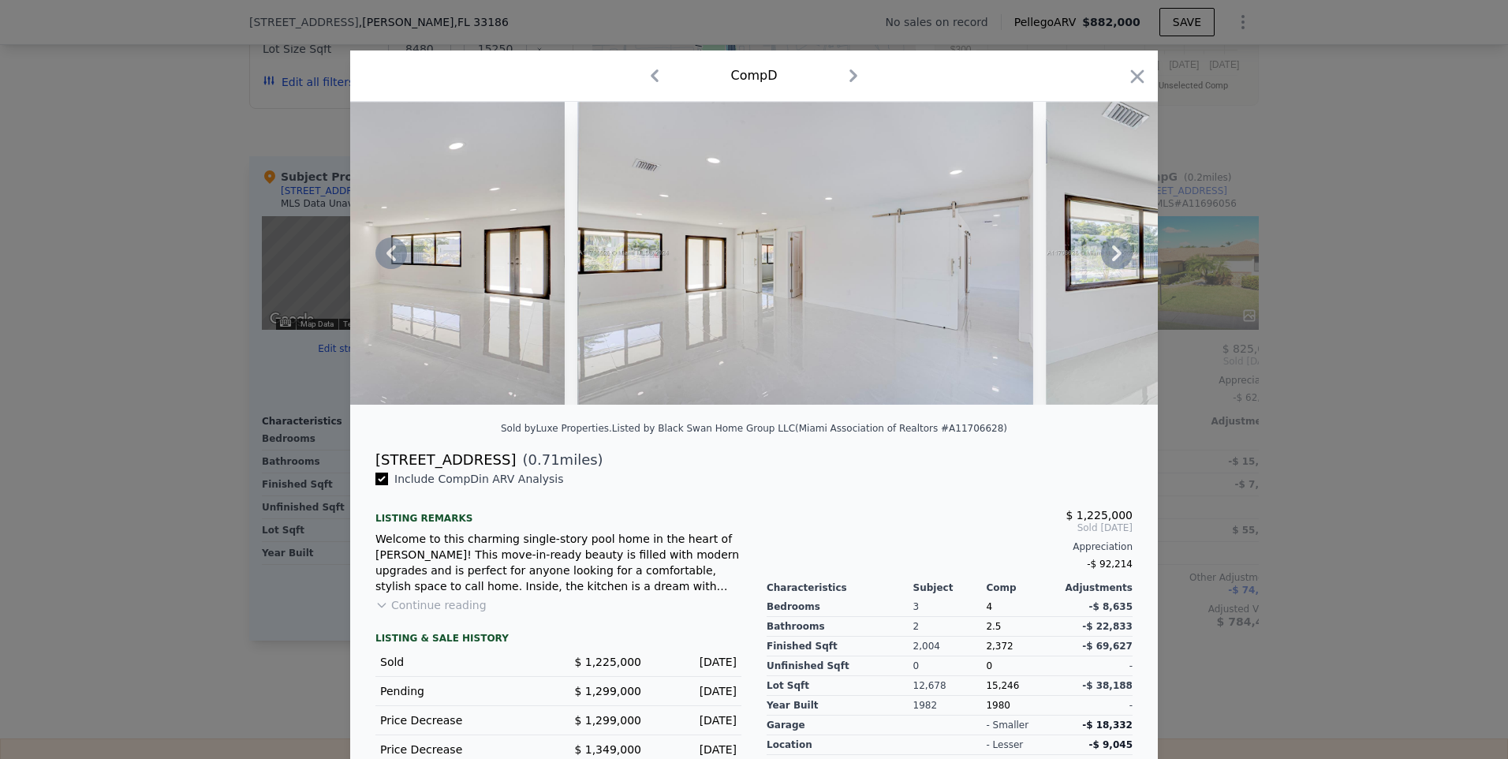
click at [1112, 261] on icon at bounding box center [1116, 253] width 9 height 16
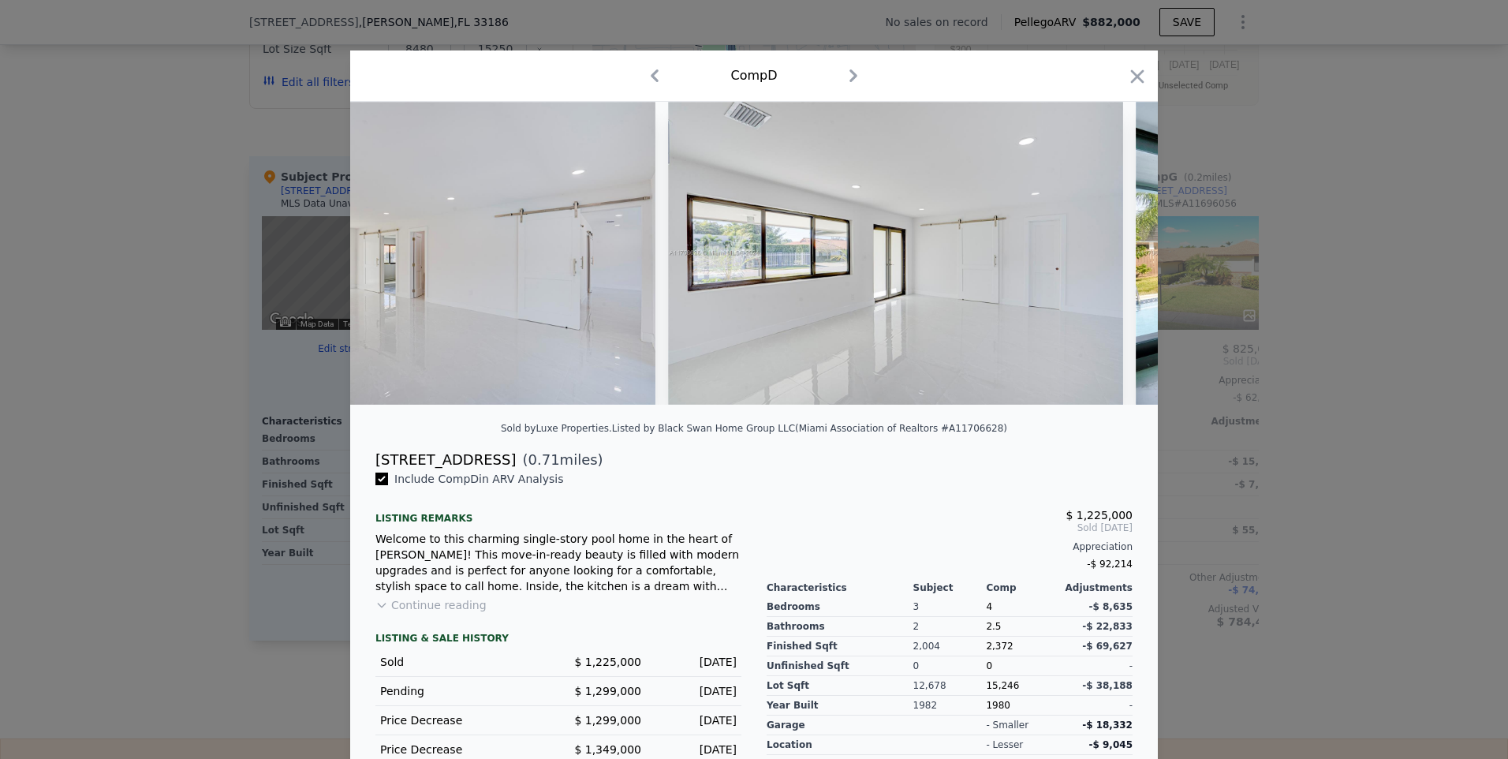
scroll to position [0, 4163]
click at [1109, 261] on div at bounding box center [753, 253] width 807 height 303
click at [1109, 265] on icon at bounding box center [1117, 253] width 32 height 32
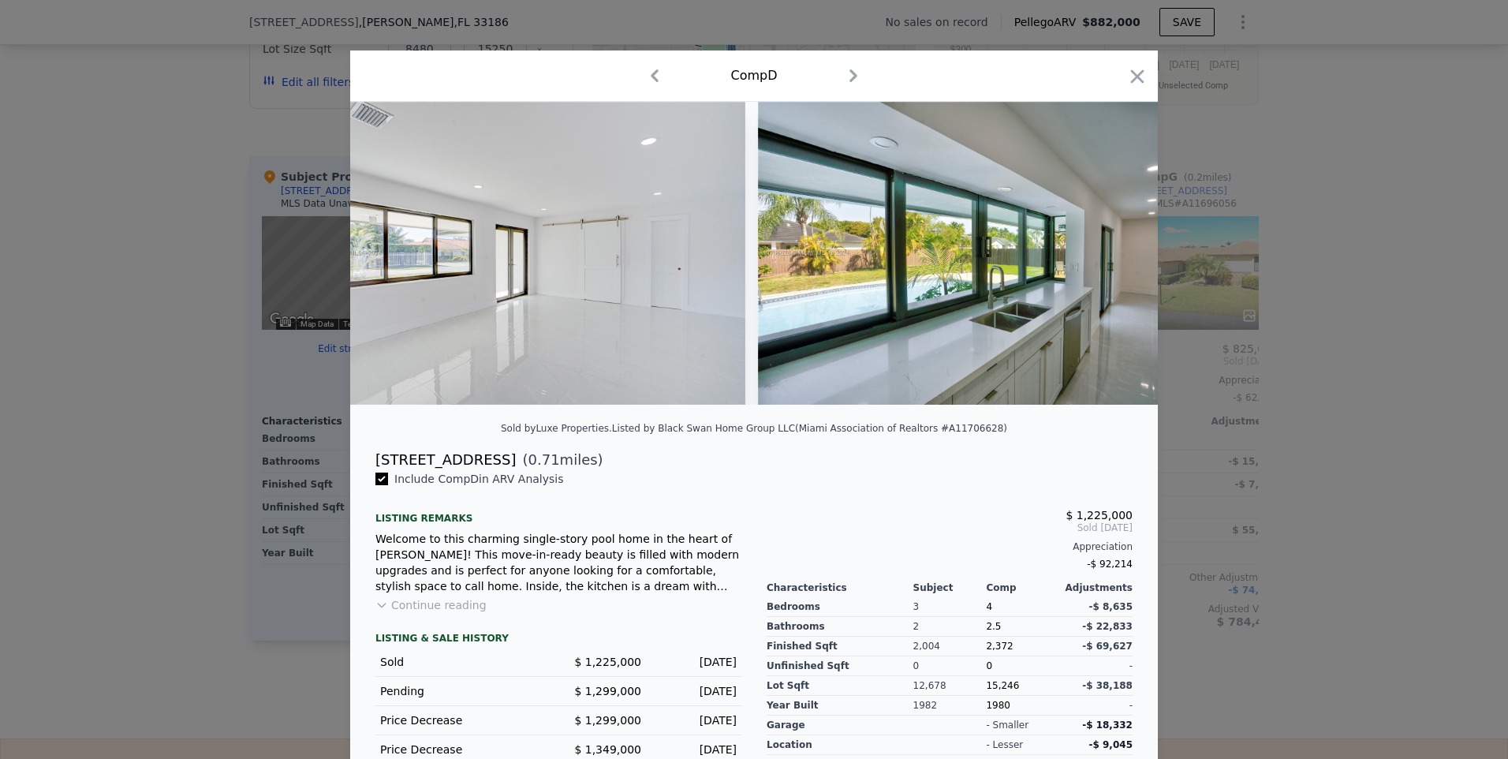
scroll to position [0, 4542]
click at [1108, 262] on div at bounding box center [753, 253] width 807 height 303
click at [1108, 261] on icon at bounding box center [1117, 253] width 32 height 32
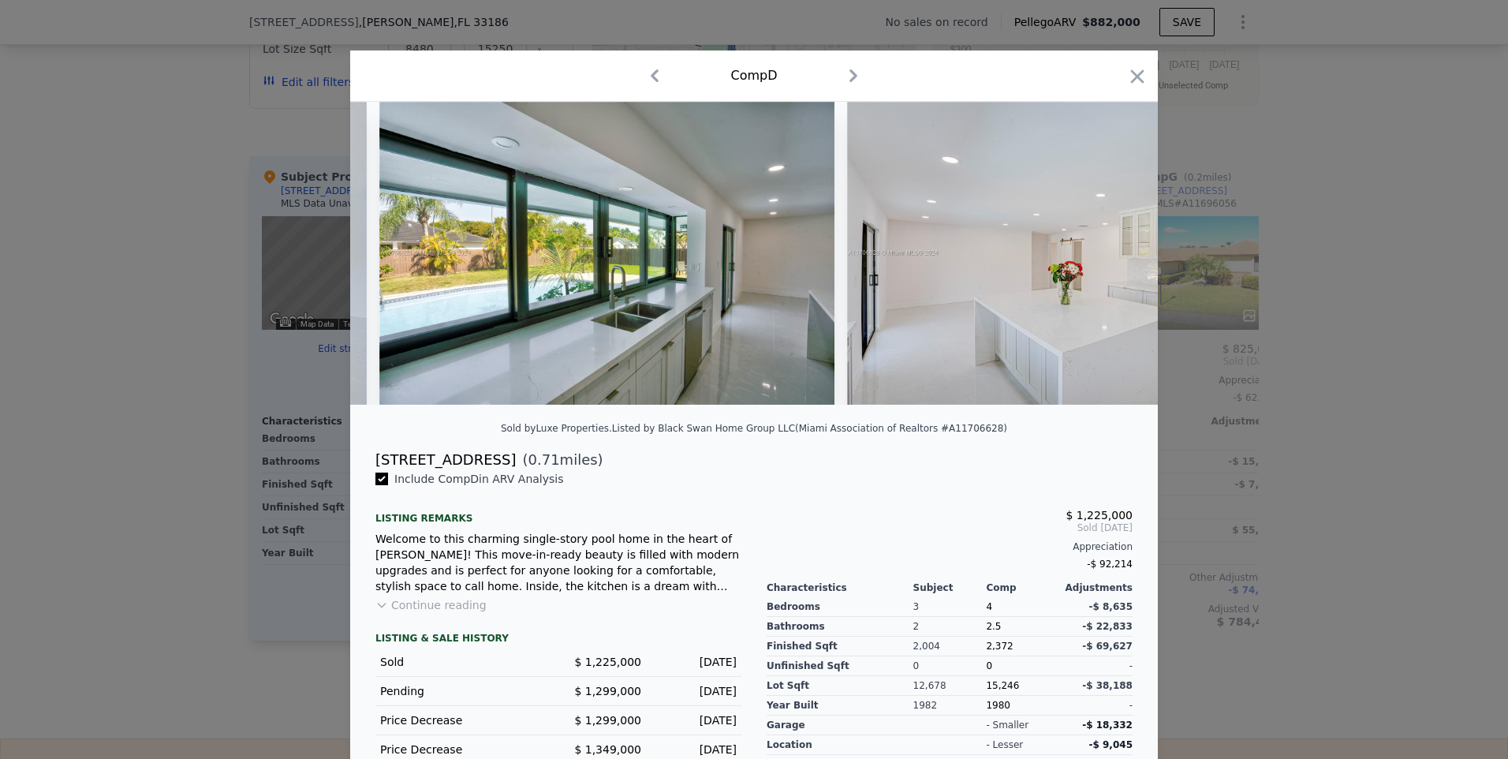
scroll to position [0, 4920]
click at [1108, 261] on div at bounding box center [753, 253] width 807 height 303
click at [1131, 82] on icon "button" at bounding box center [1137, 76] width 22 height 22
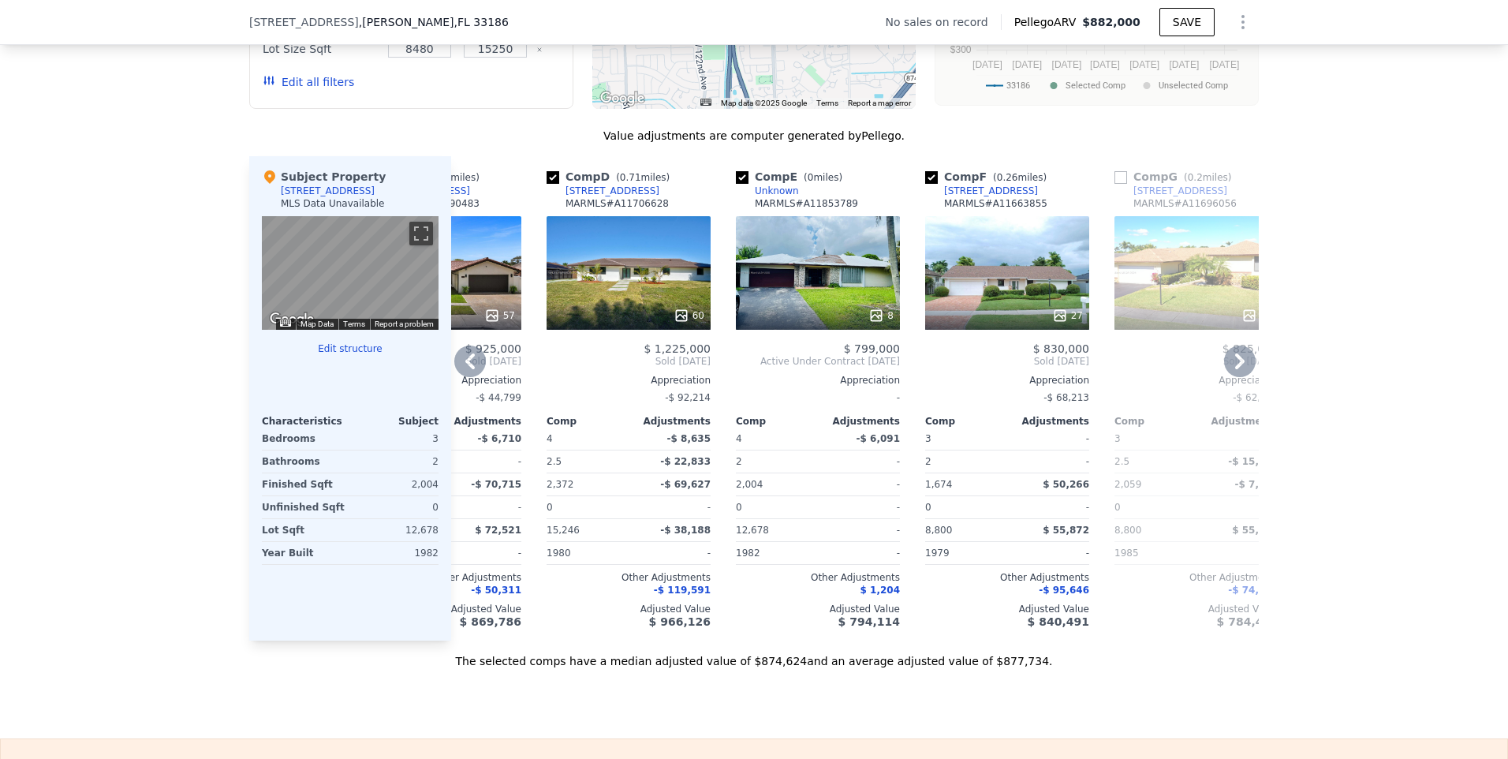
click at [851, 267] on div "8" at bounding box center [818, 273] width 164 height 114
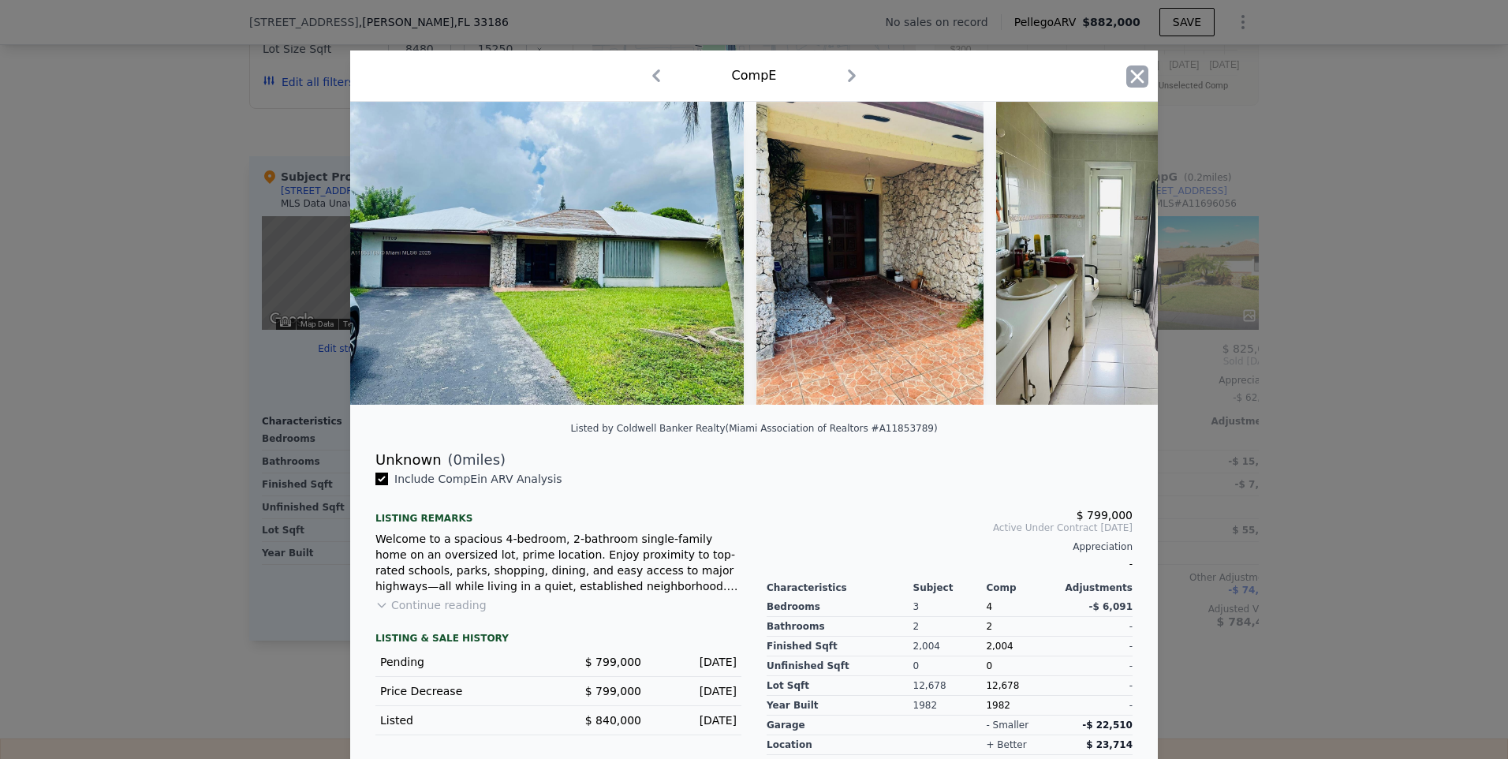
click at [1133, 75] on icon "button" at bounding box center [1137, 75] width 13 height 13
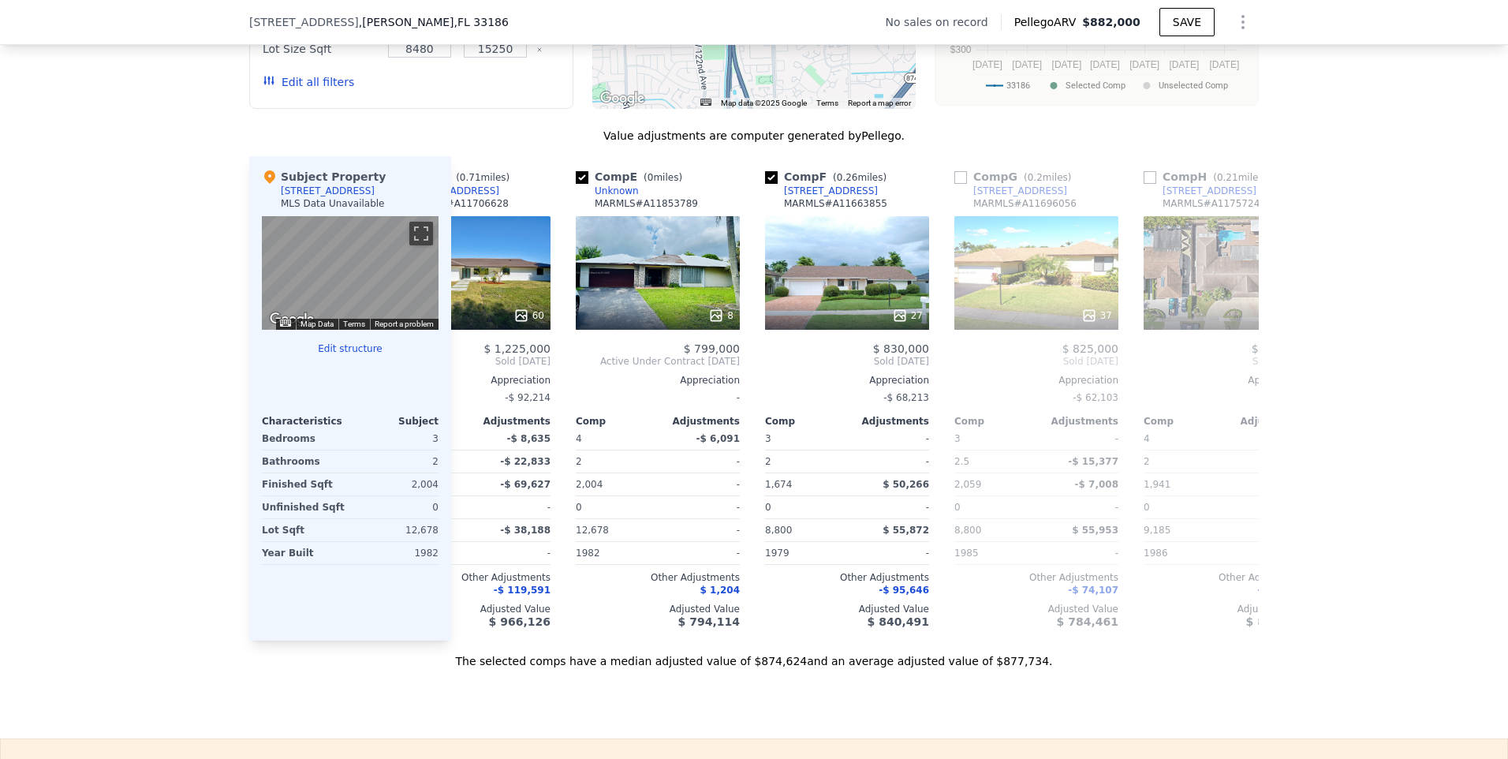
scroll to position [0, 658]
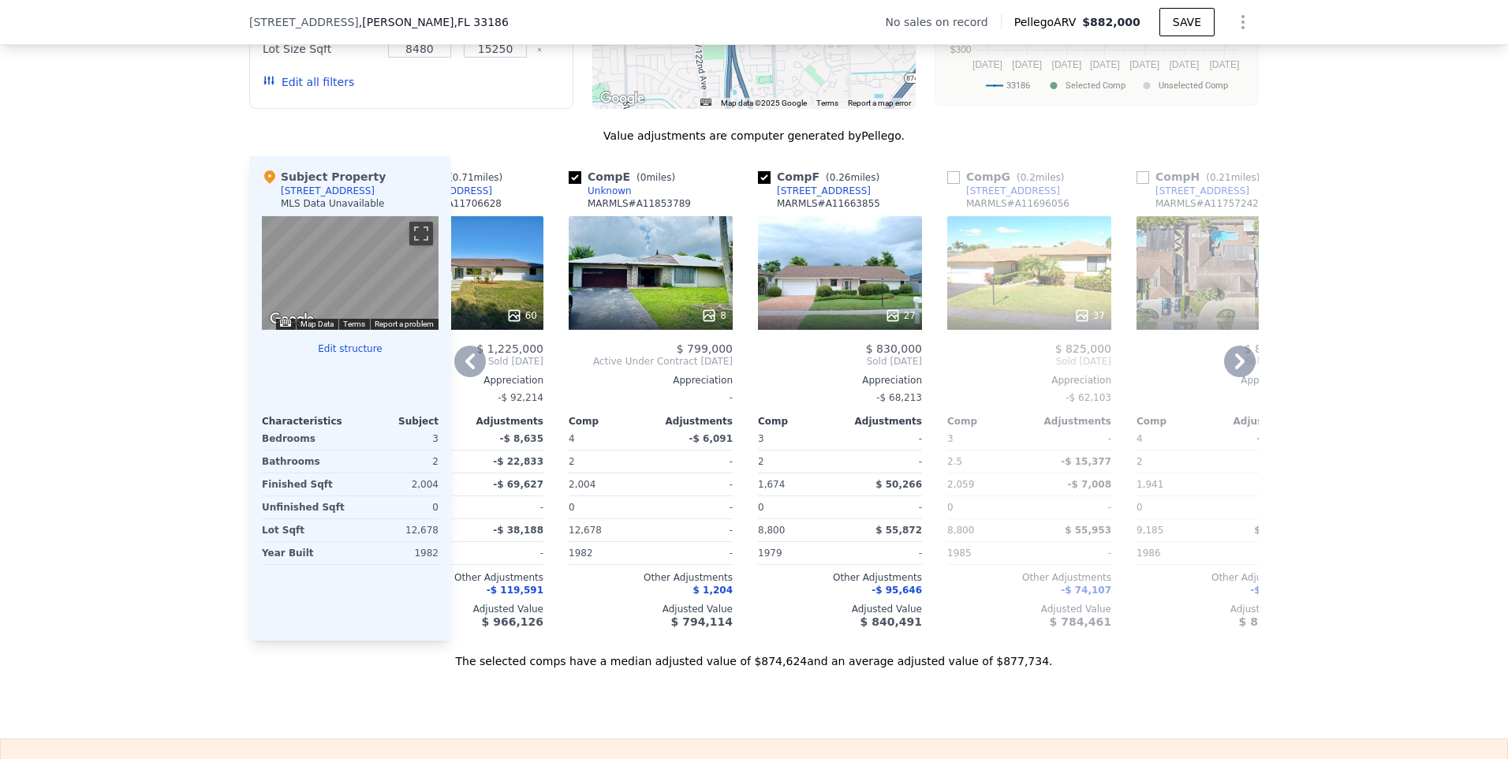
click at [859, 303] on div "27" at bounding box center [840, 273] width 164 height 114
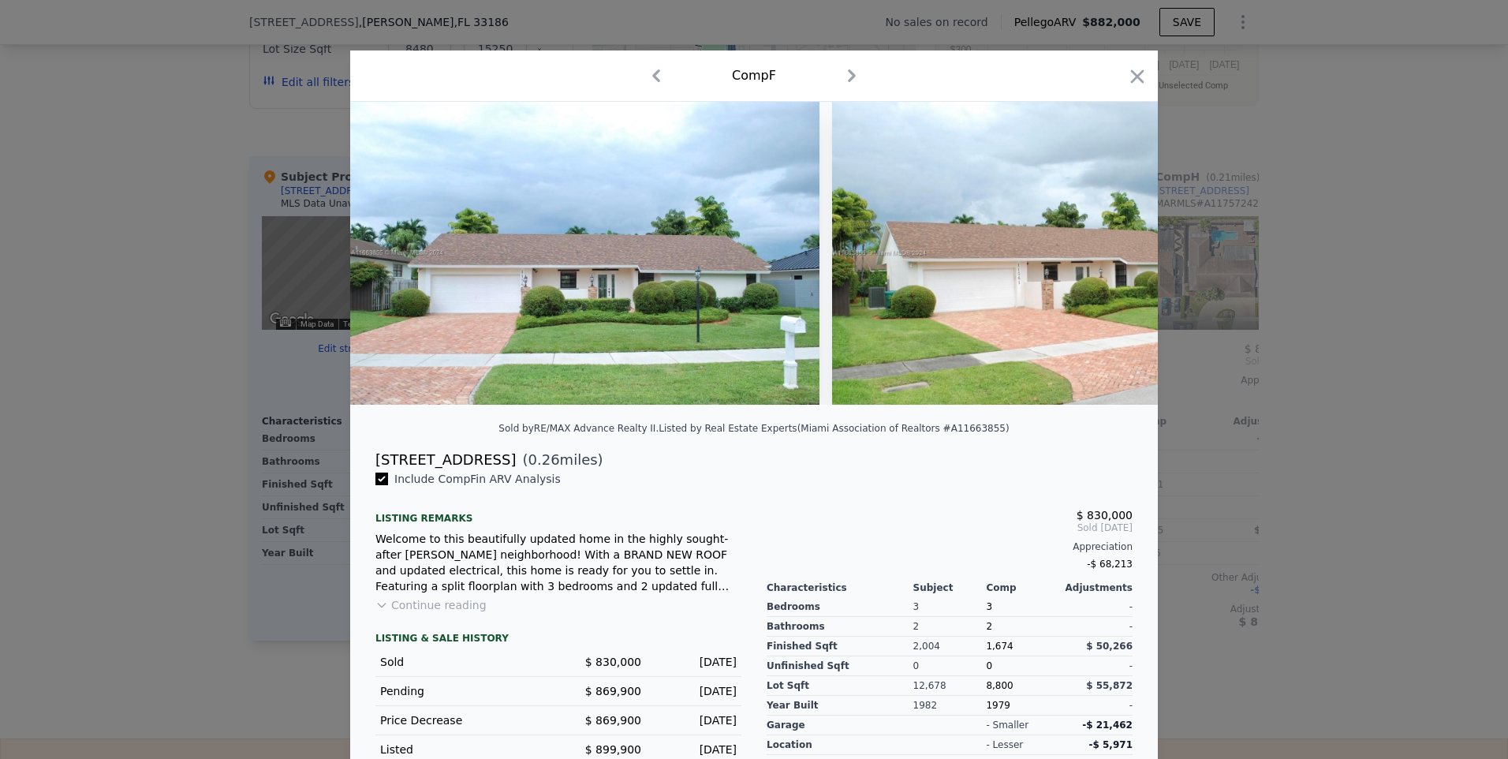
click at [848, 76] on icon "button" at bounding box center [851, 75] width 25 height 25
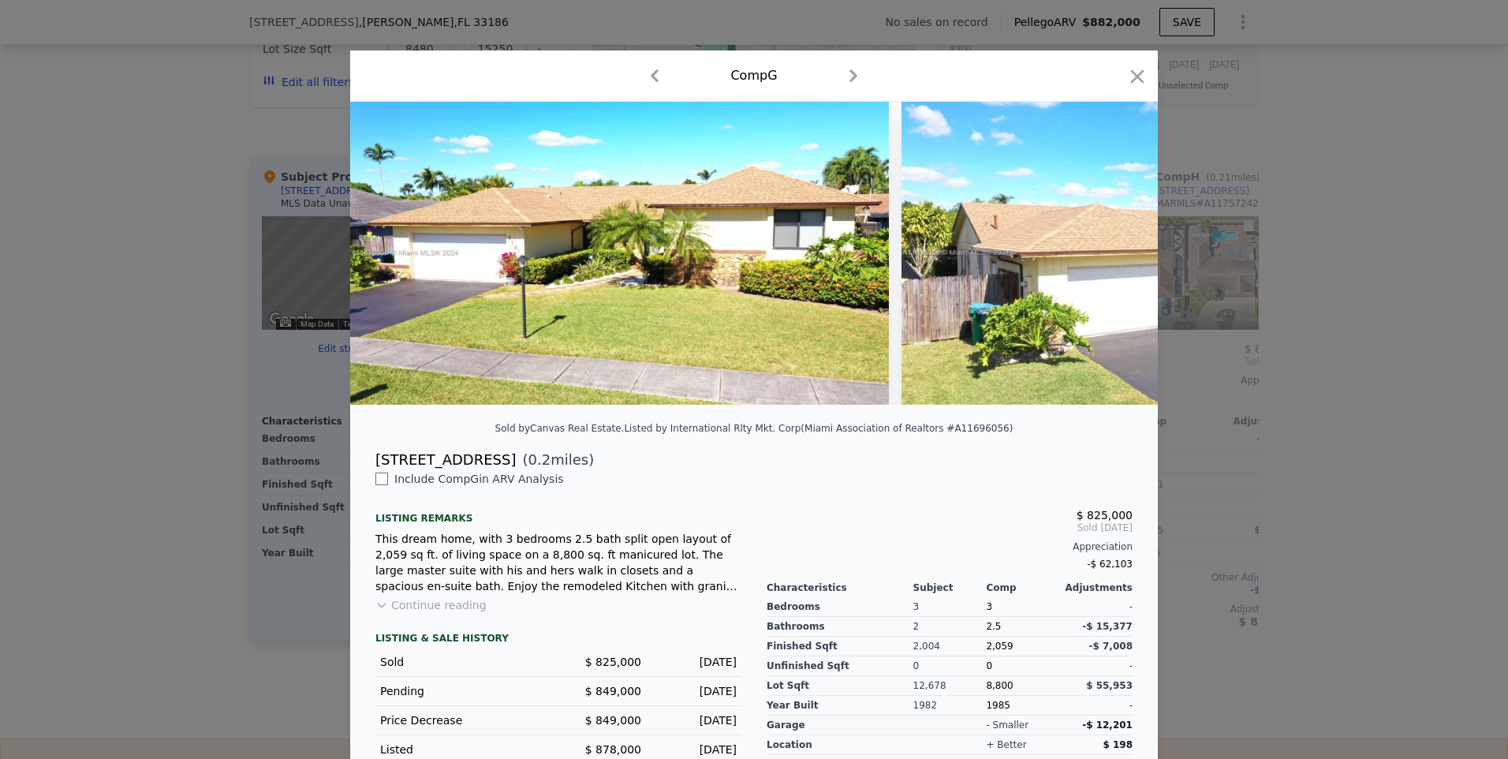
click at [654, 77] on icon "button" at bounding box center [654, 75] width 25 height 25
checkbox input "true"
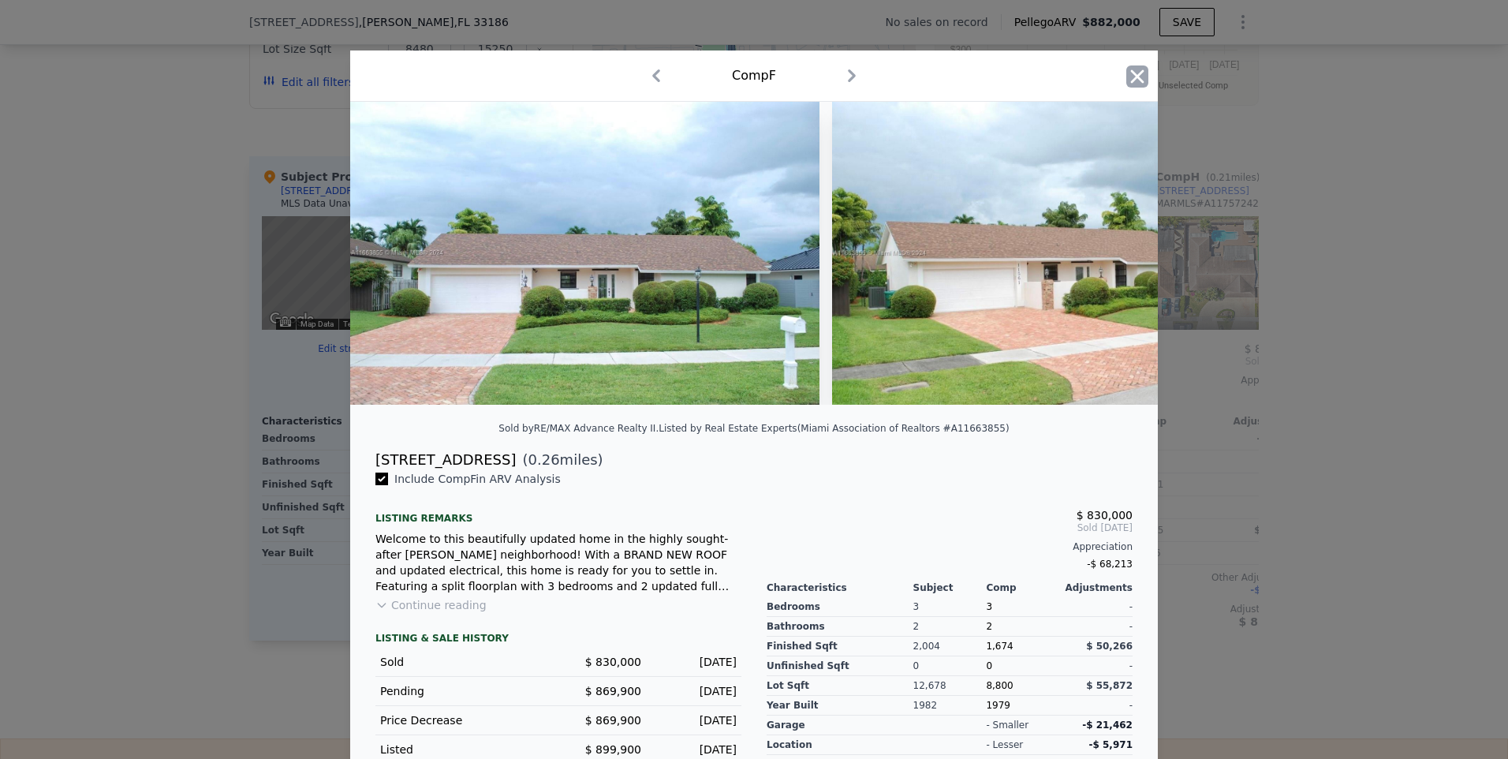
click at [1136, 73] on icon "button" at bounding box center [1137, 76] width 22 height 22
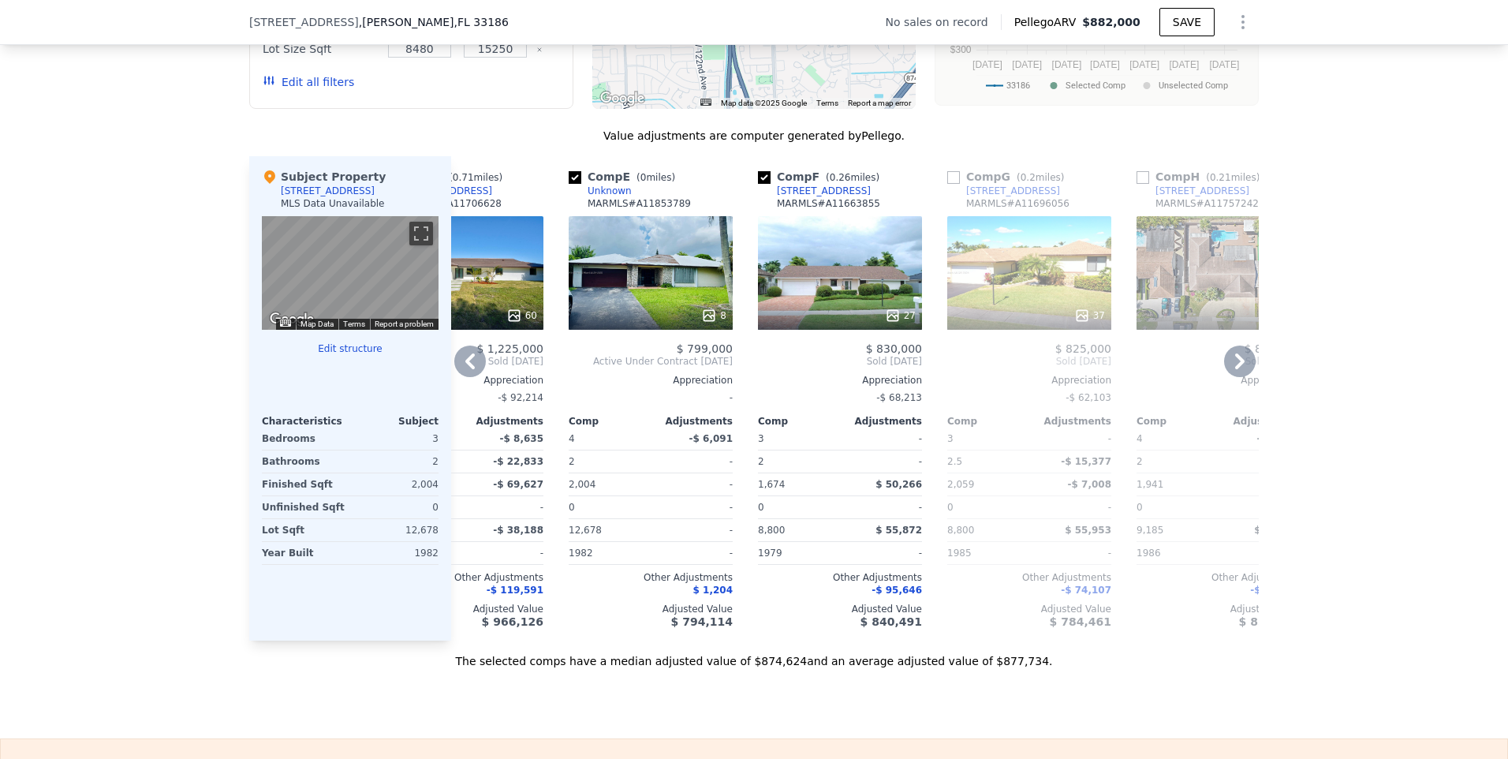
click at [865, 291] on div "27" at bounding box center [840, 273] width 164 height 114
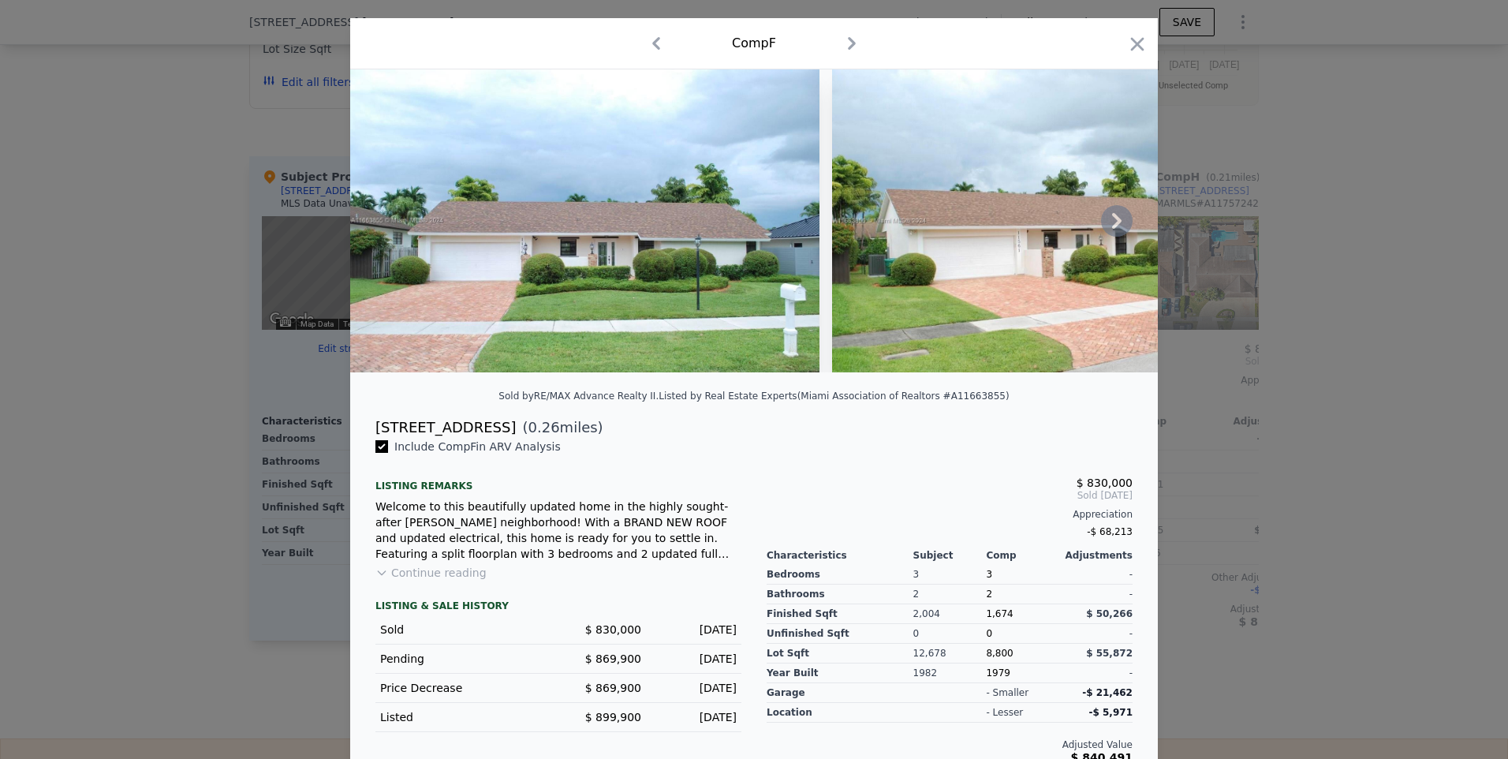
scroll to position [62, 0]
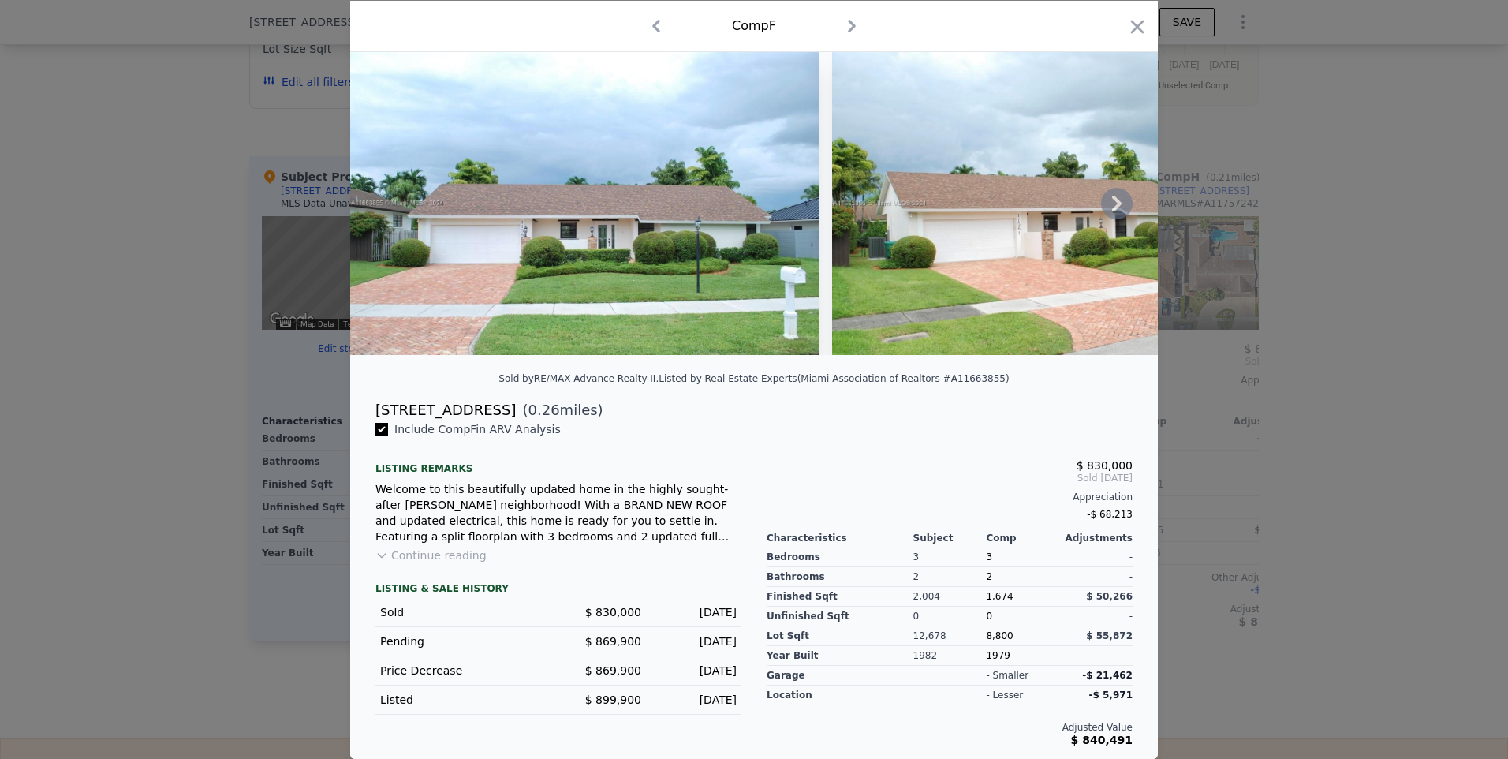
click at [1120, 195] on icon at bounding box center [1117, 204] width 32 height 32
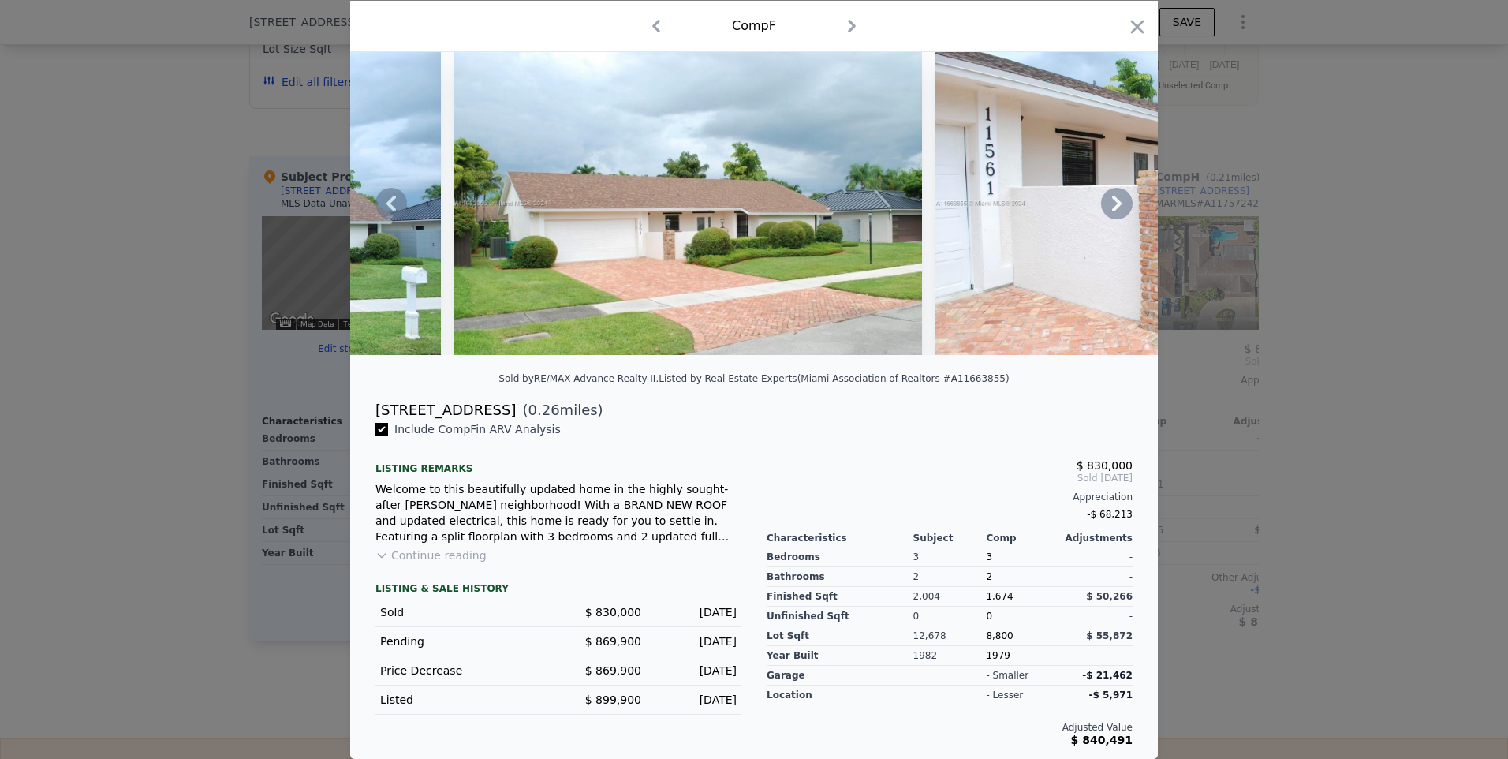
click at [1114, 195] on icon at bounding box center [1117, 204] width 32 height 32
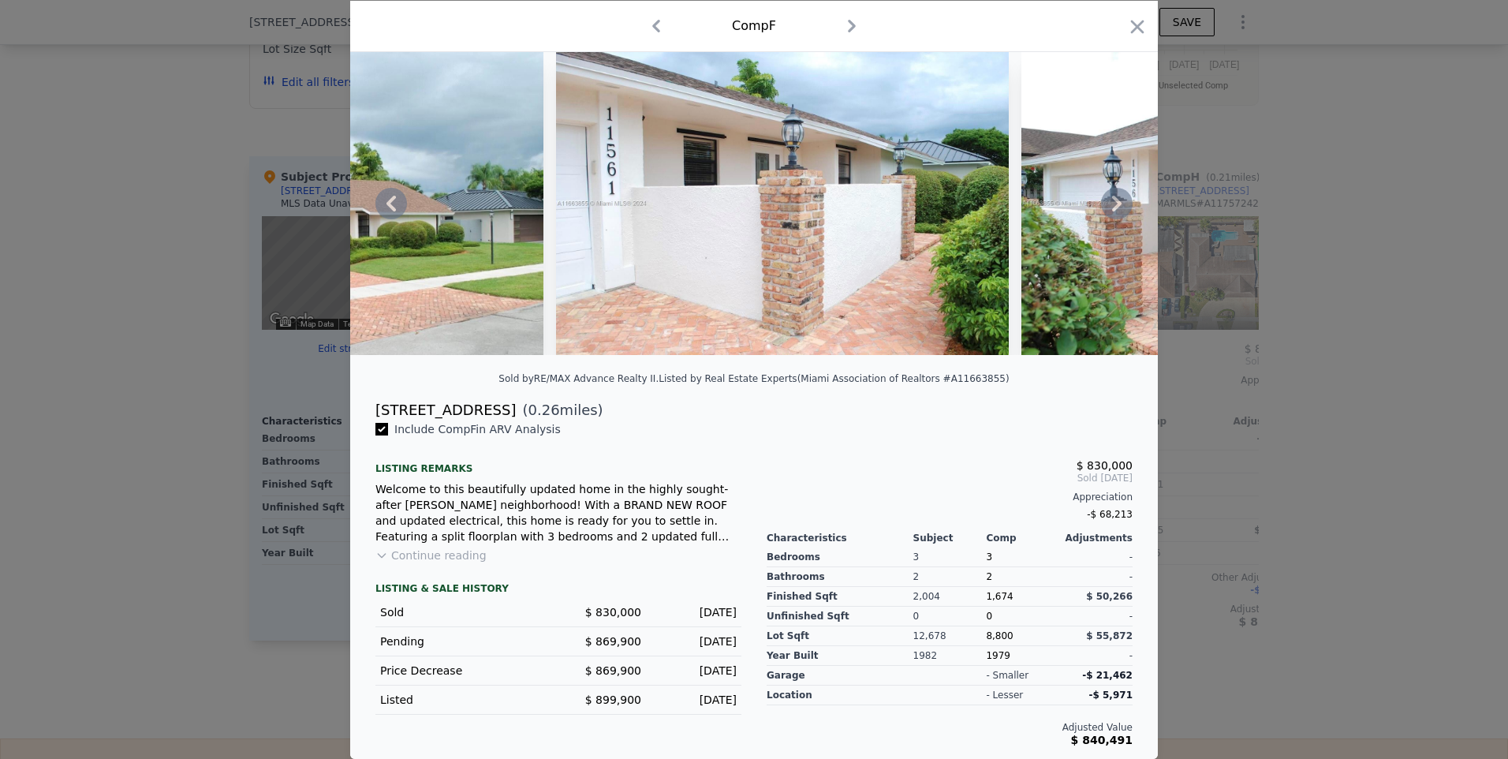
click at [1114, 195] on icon at bounding box center [1117, 204] width 32 height 32
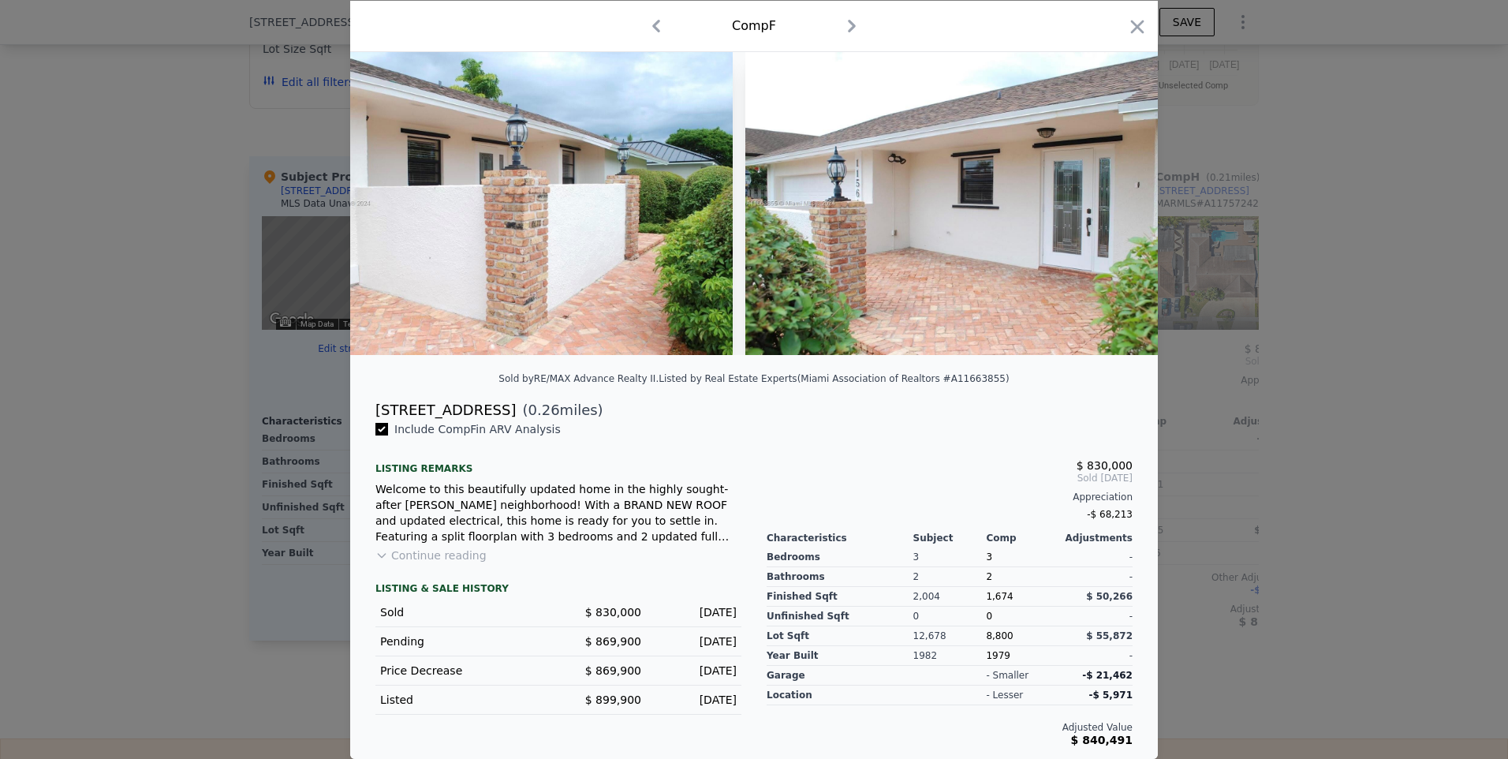
scroll to position [0, 1135]
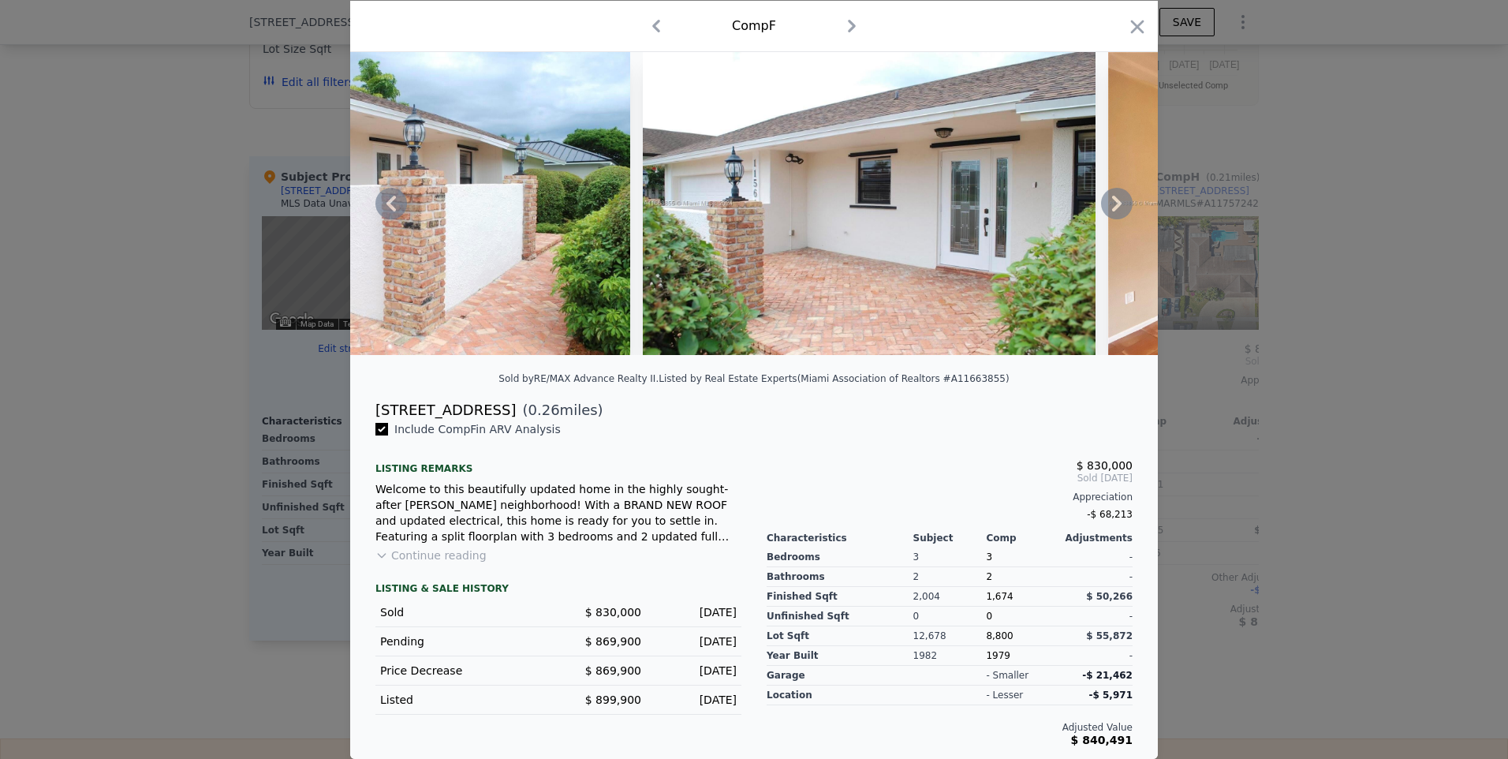
click at [1114, 195] on div at bounding box center [753, 203] width 807 height 303
click at [1114, 195] on icon at bounding box center [1117, 204] width 32 height 32
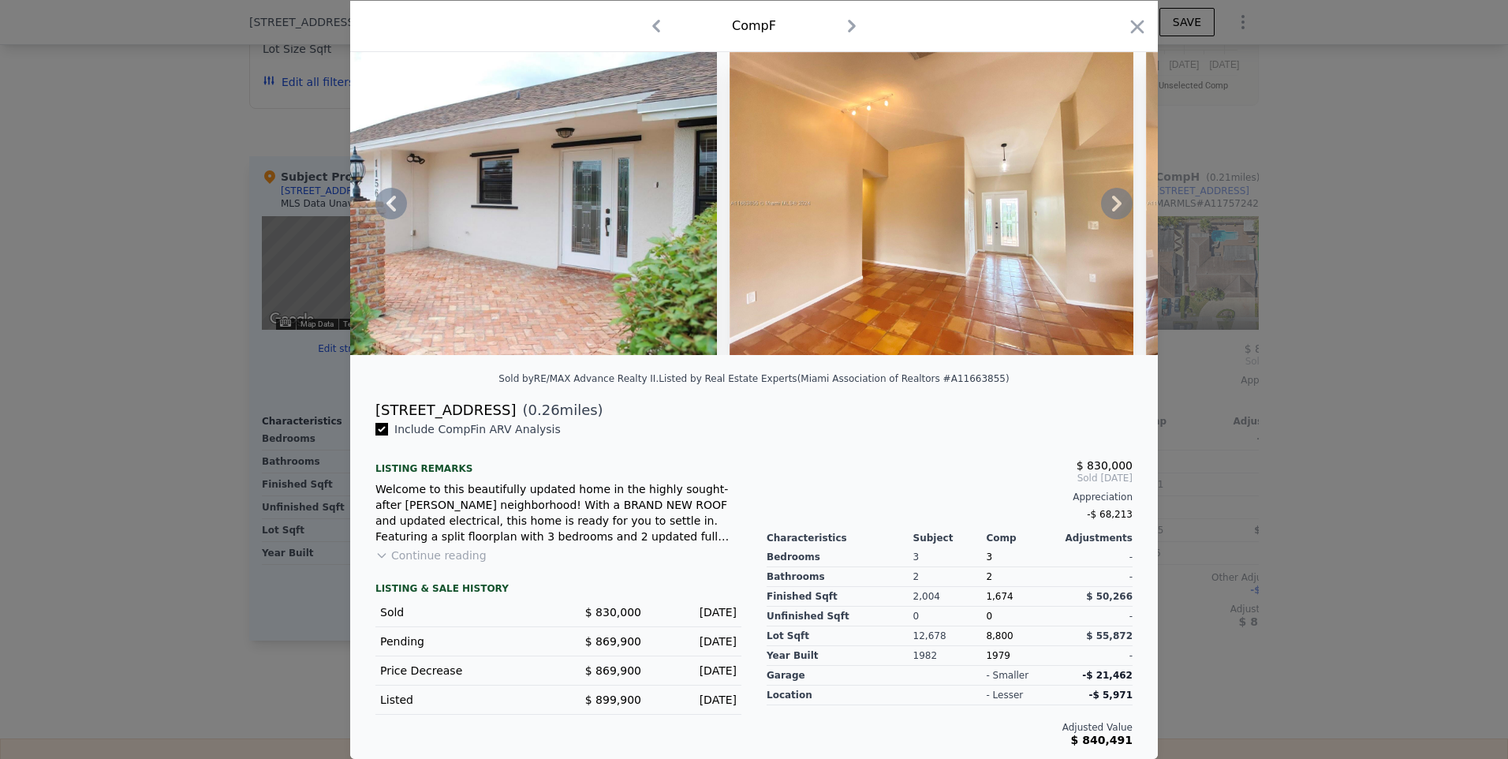
click at [1113, 196] on icon at bounding box center [1116, 204] width 9 height 16
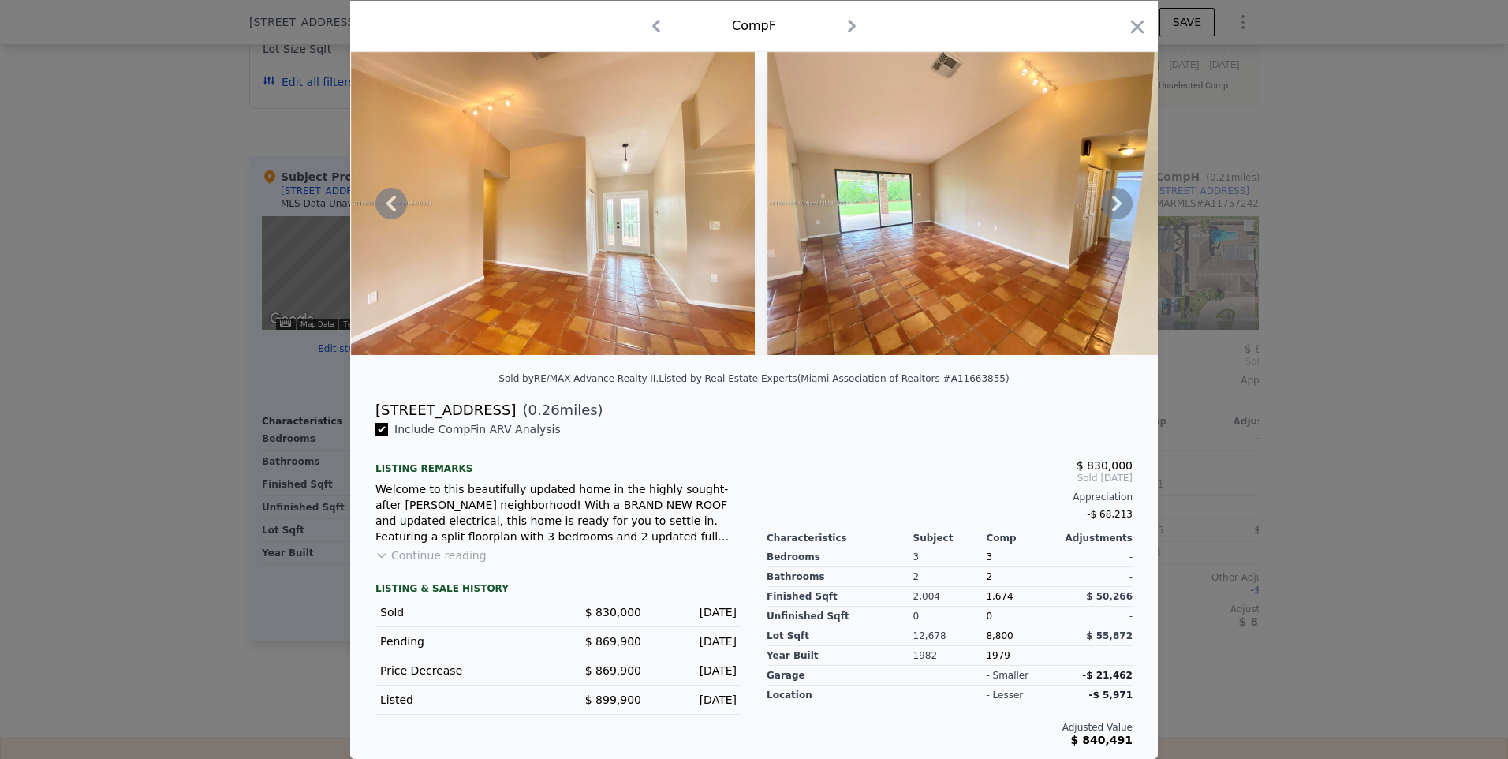
click at [1113, 196] on icon at bounding box center [1116, 204] width 9 height 16
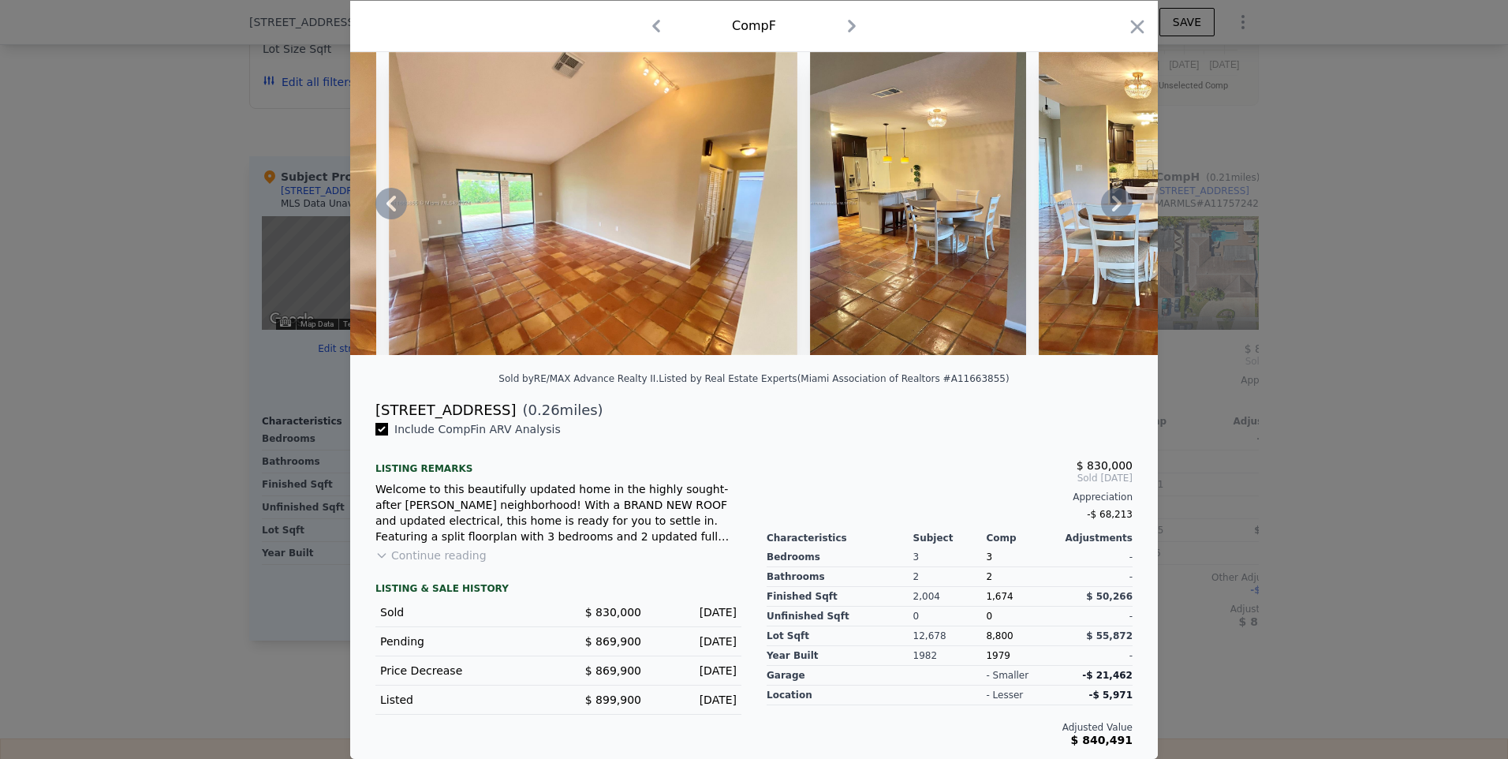
click at [1113, 196] on icon at bounding box center [1116, 204] width 9 height 16
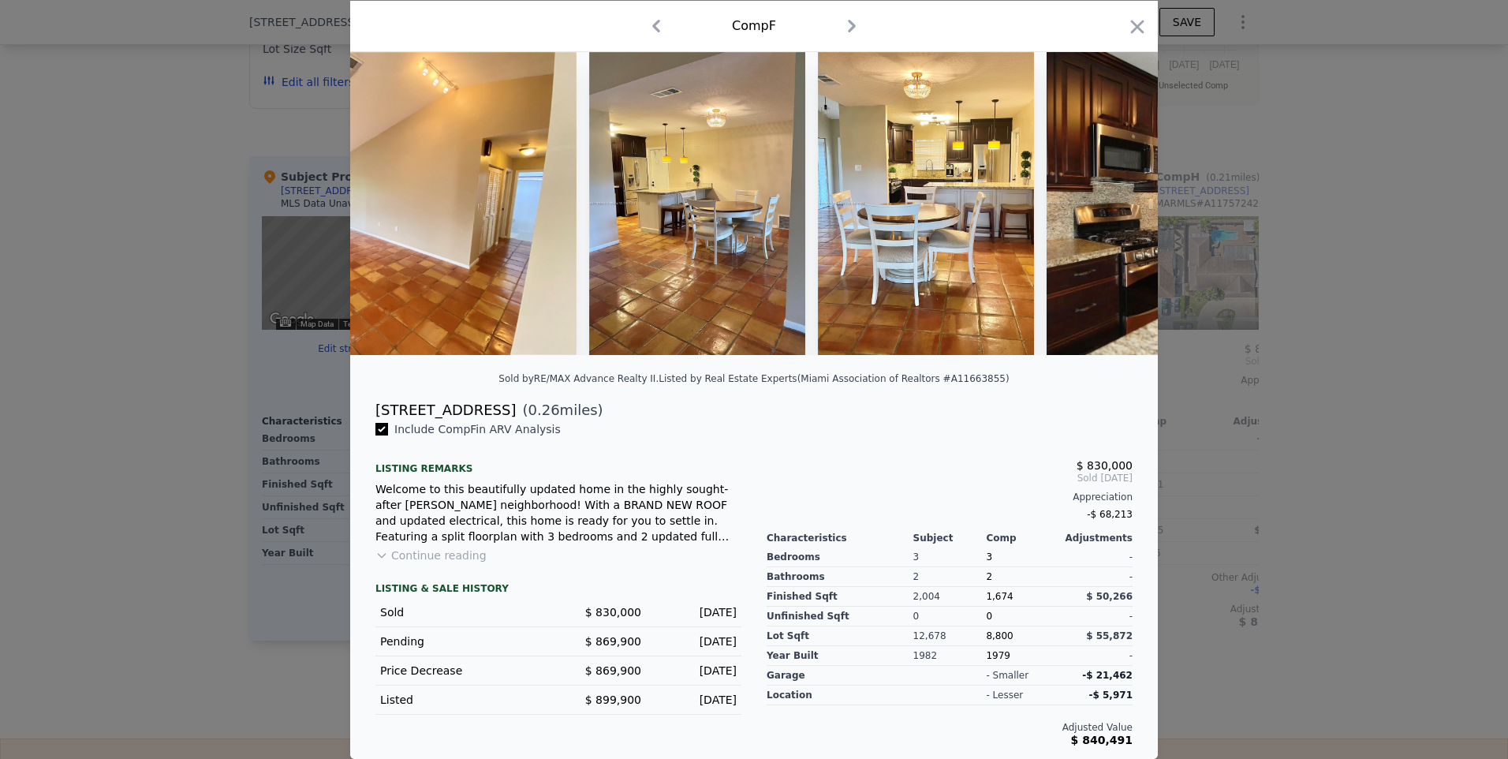
scroll to position [0, 2649]
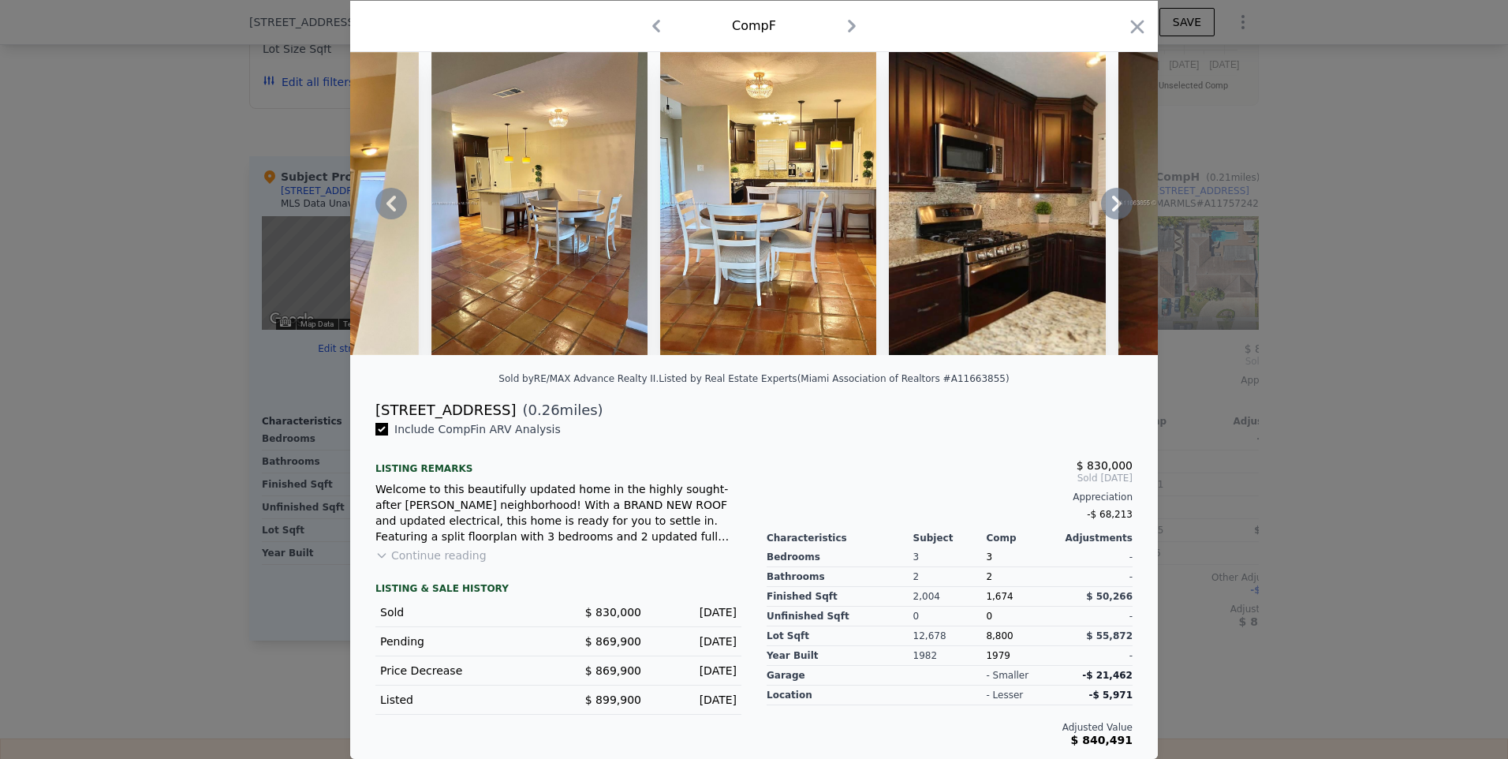
click at [1114, 196] on icon at bounding box center [1117, 204] width 32 height 32
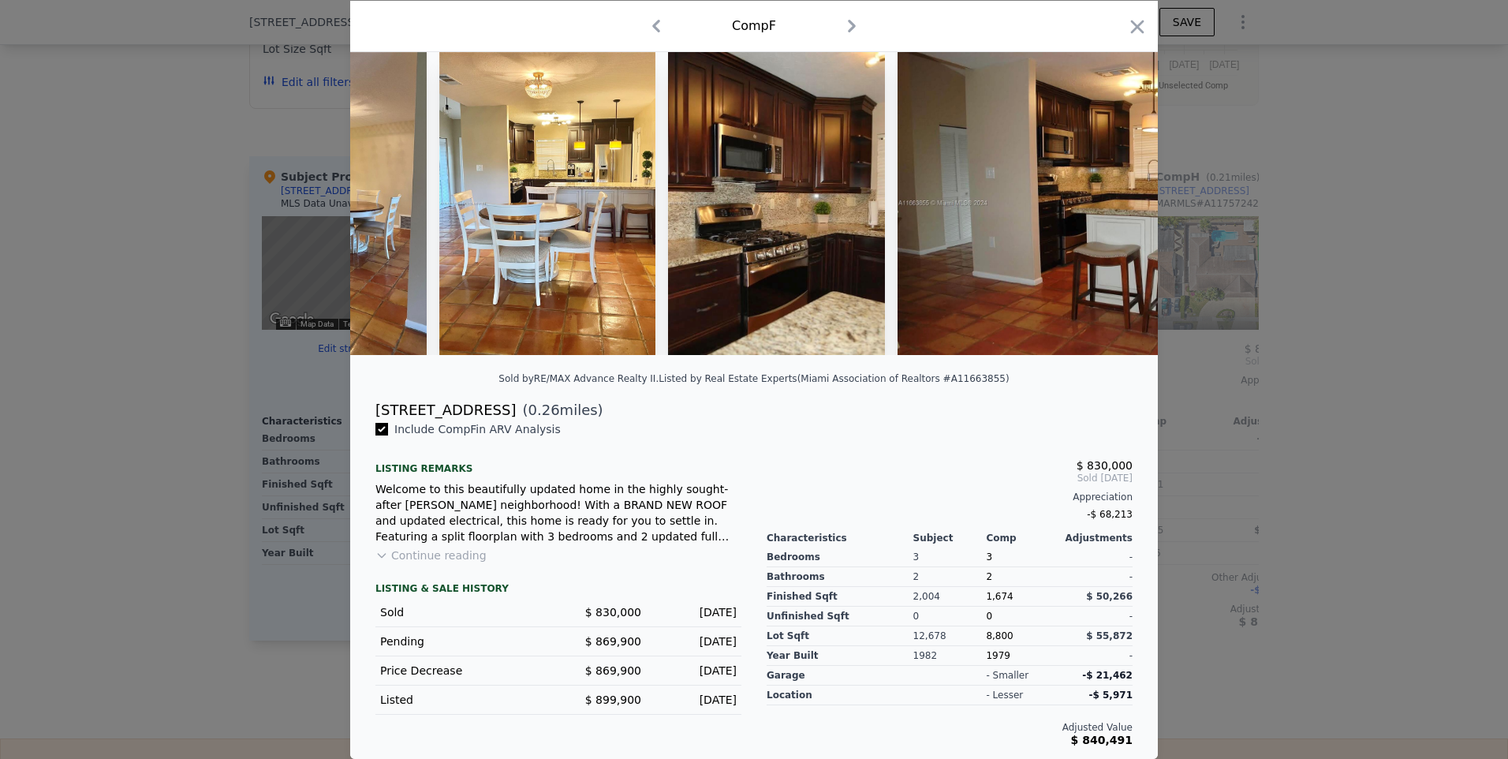
scroll to position [0, 3028]
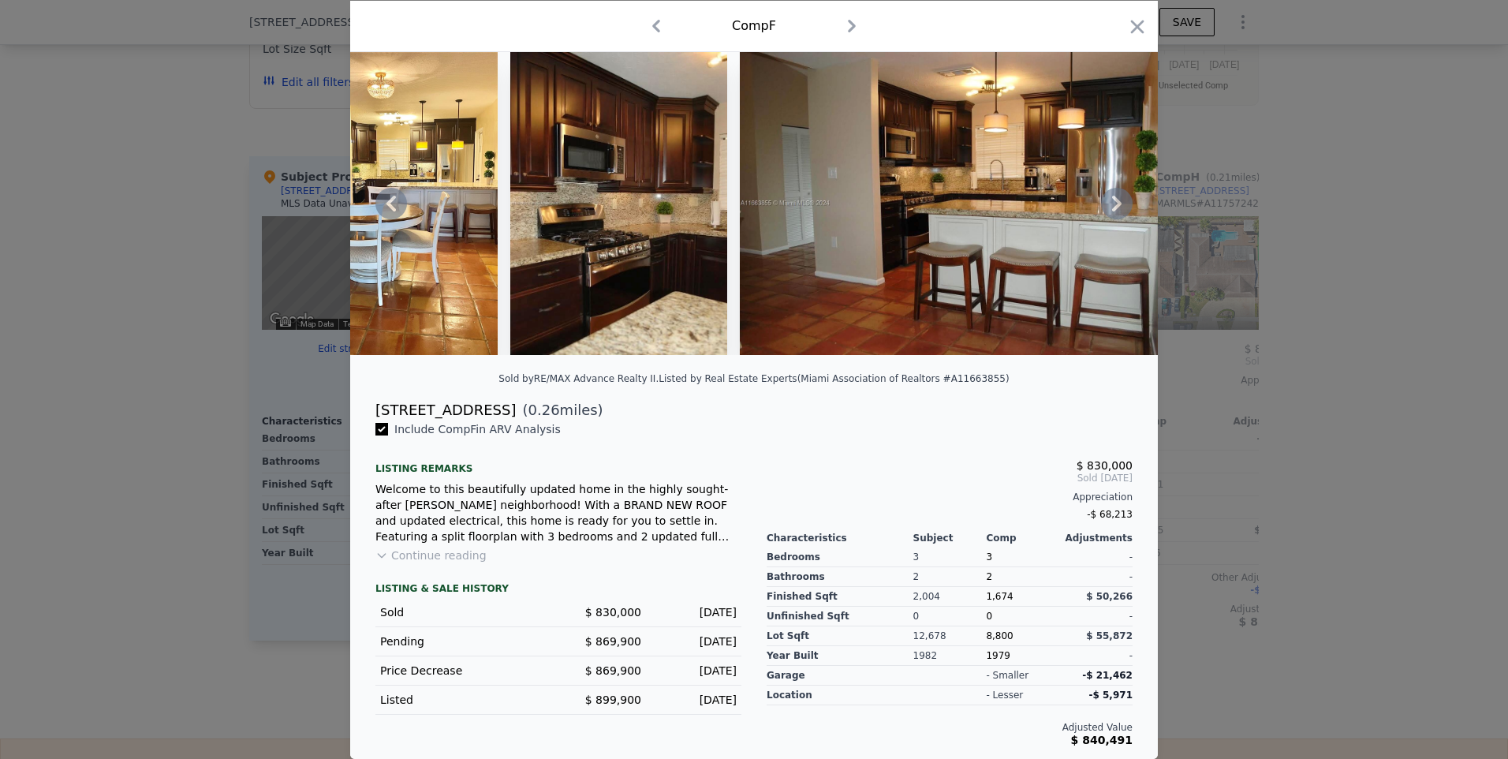
click at [1117, 196] on icon at bounding box center [1117, 204] width 32 height 32
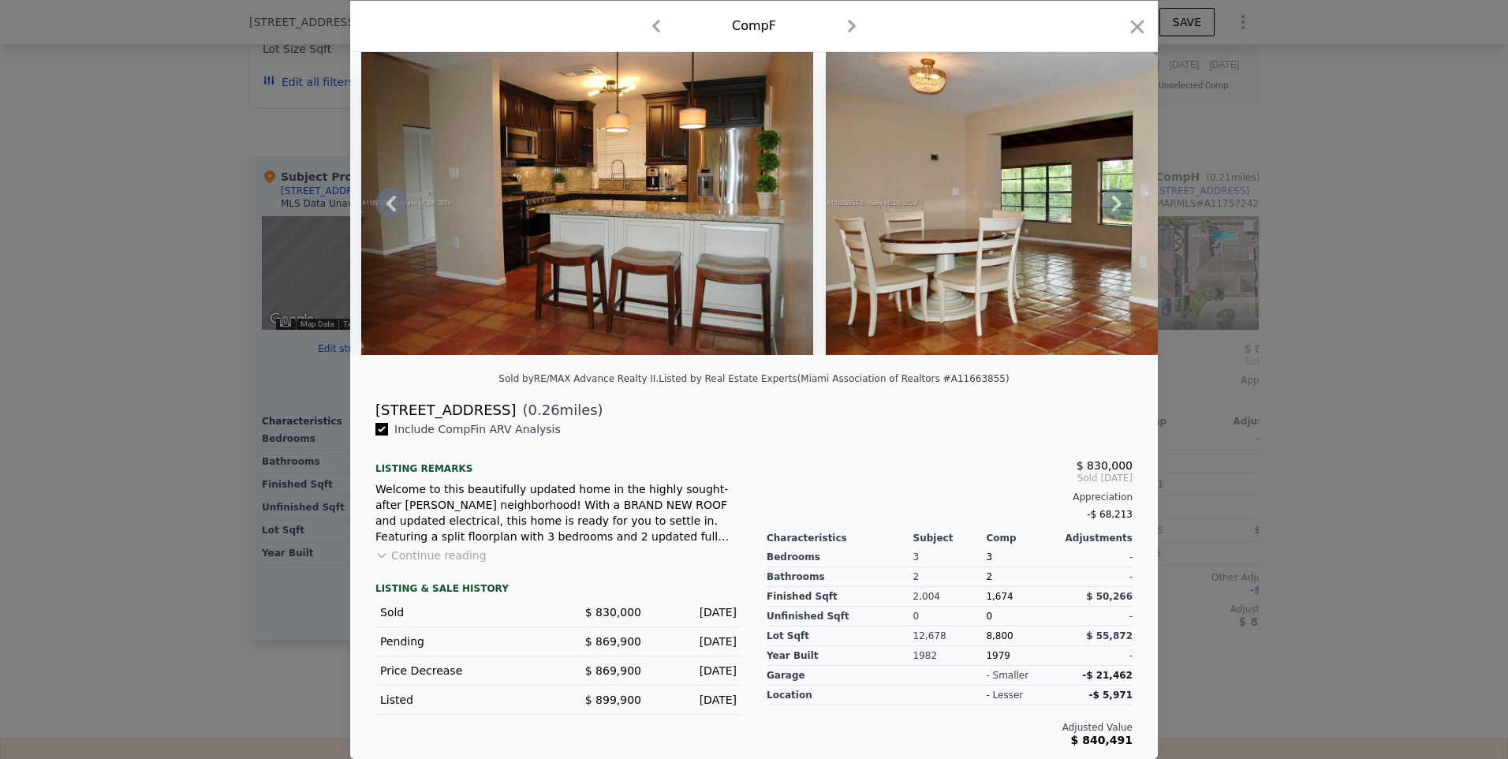
click at [1117, 199] on icon at bounding box center [1117, 204] width 32 height 32
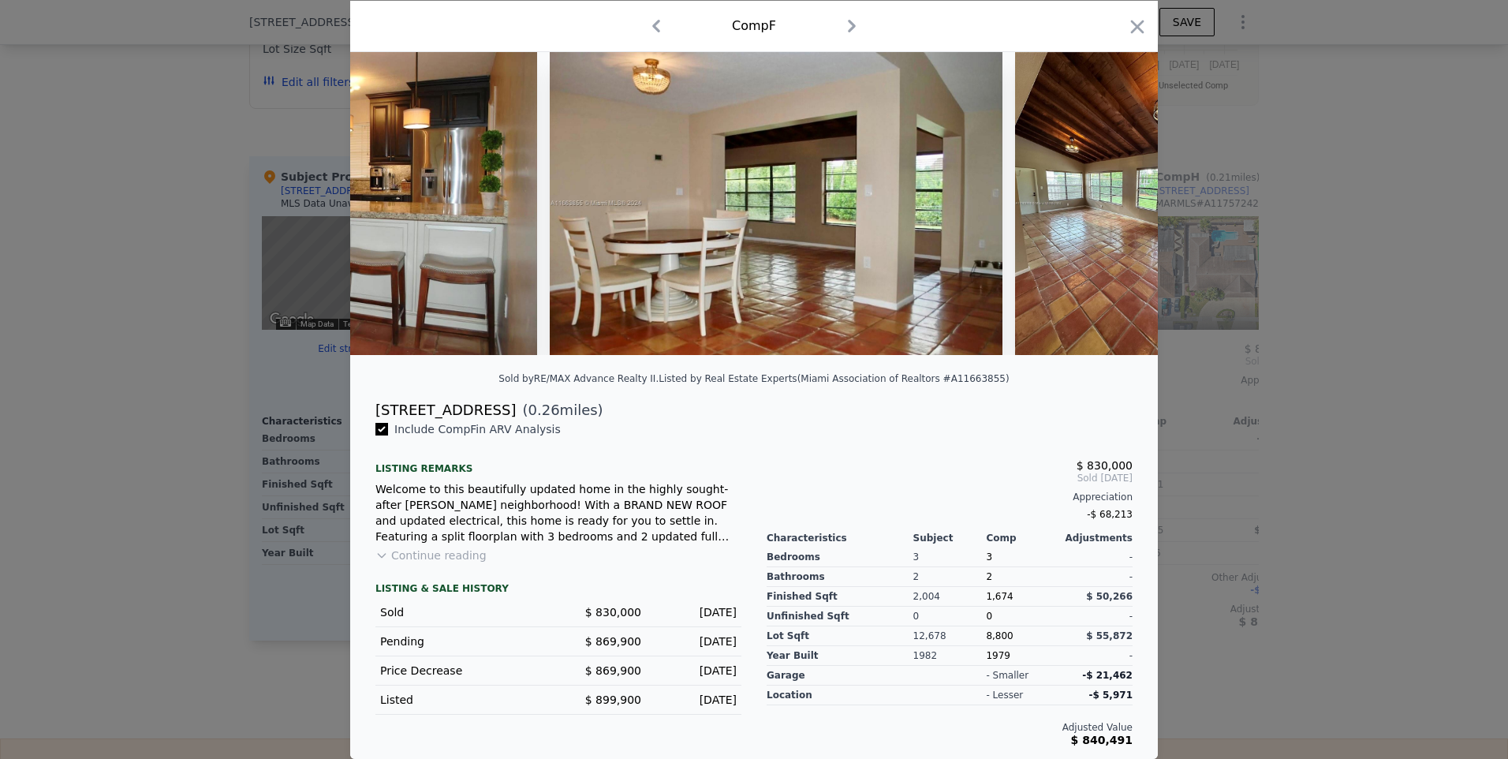
scroll to position [0, 3785]
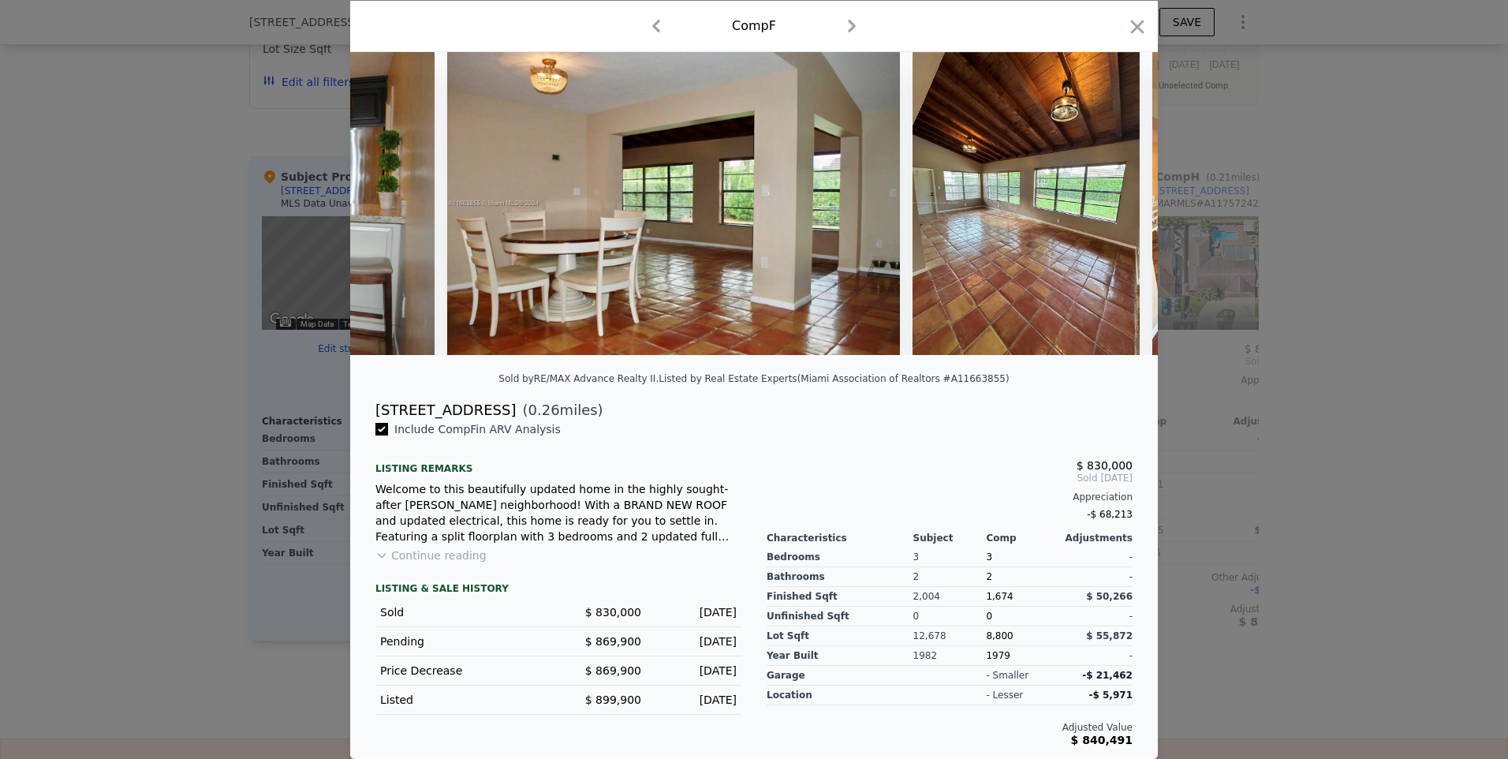
click at [1119, 199] on div at bounding box center [753, 203] width 807 height 303
click at [1119, 199] on icon at bounding box center [1117, 204] width 32 height 32
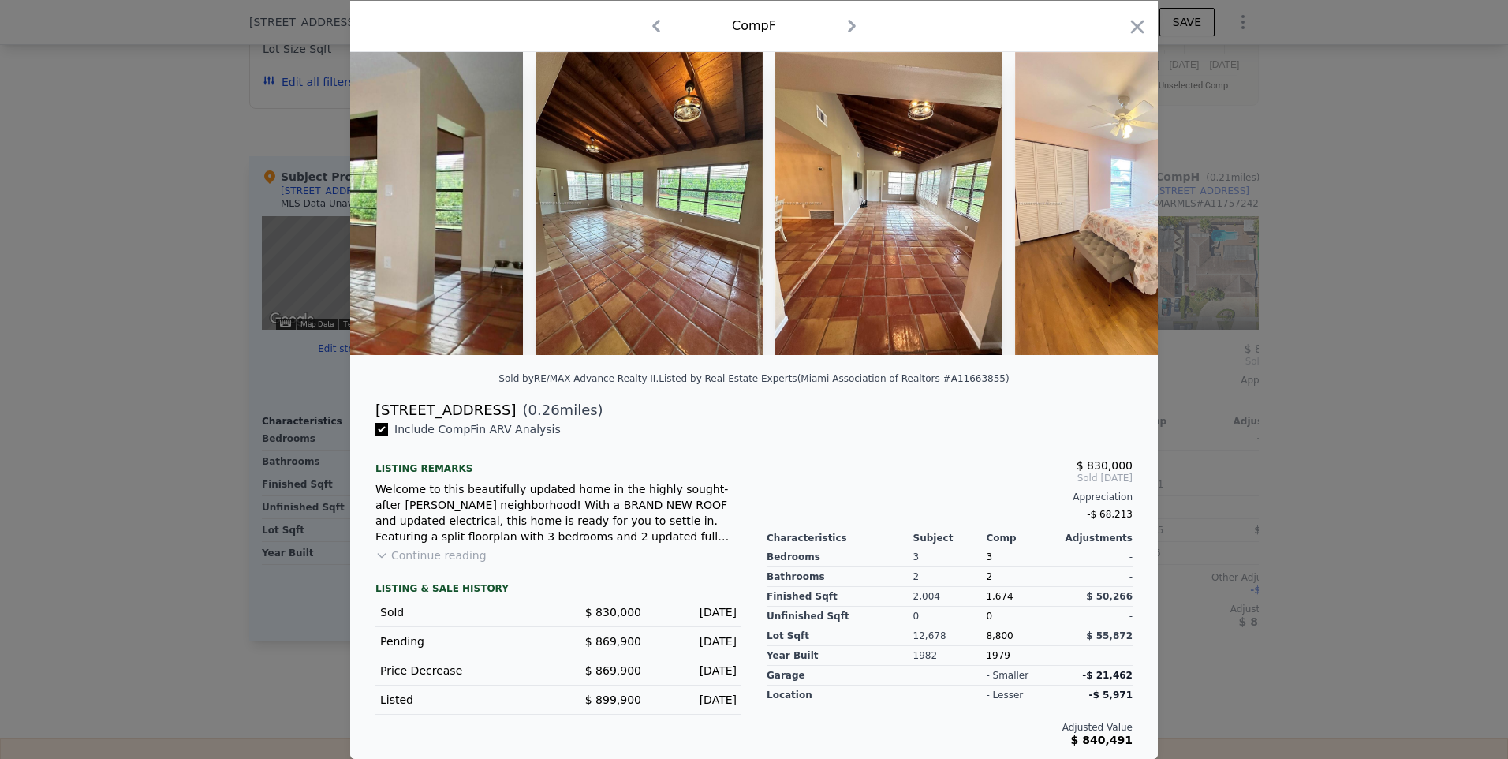
scroll to position [0, 4163]
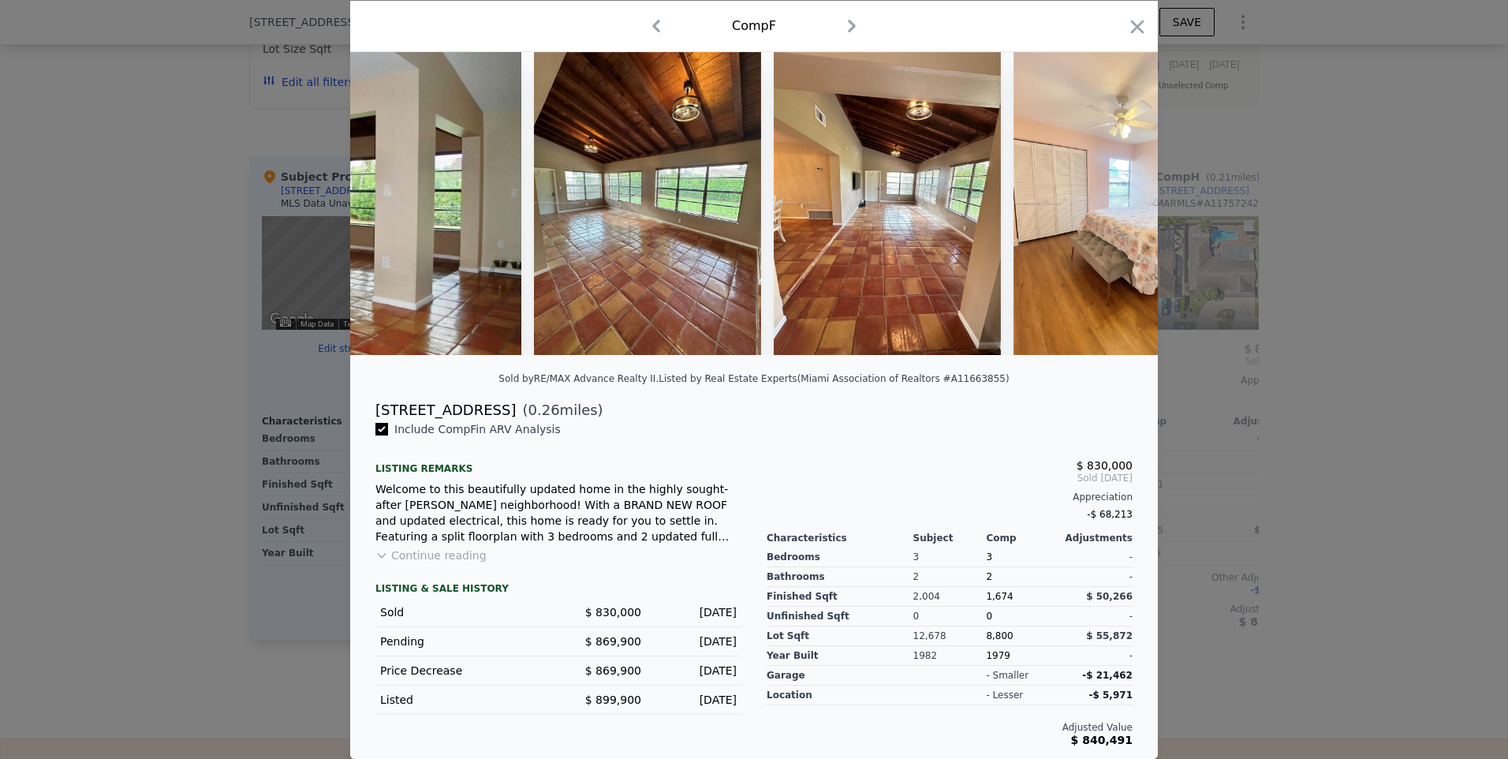
click at [1116, 199] on div at bounding box center [753, 203] width 807 height 303
click at [1119, 201] on icon at bounding box center [1117, 204] width 32 height 32
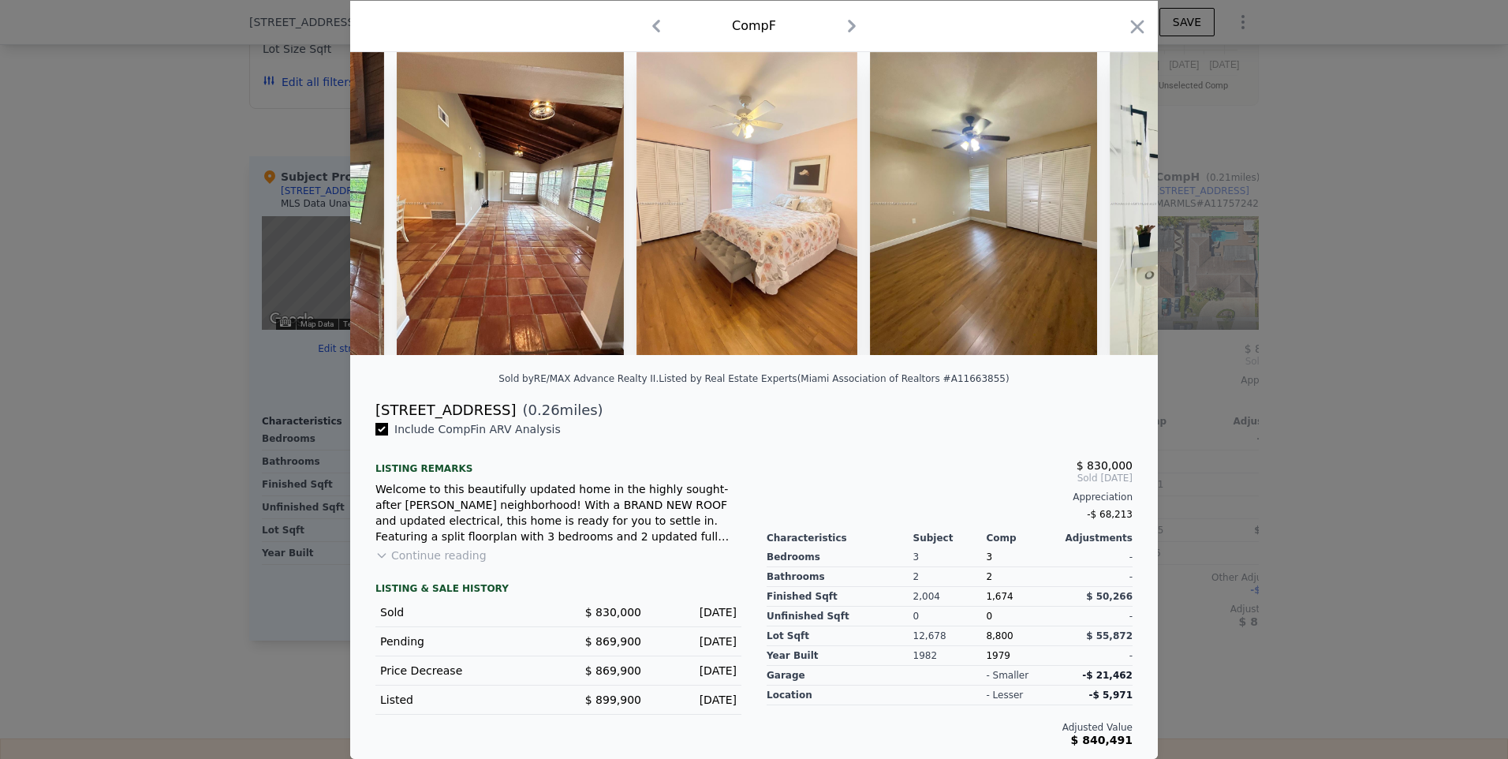
scroll to position [0, 4542]
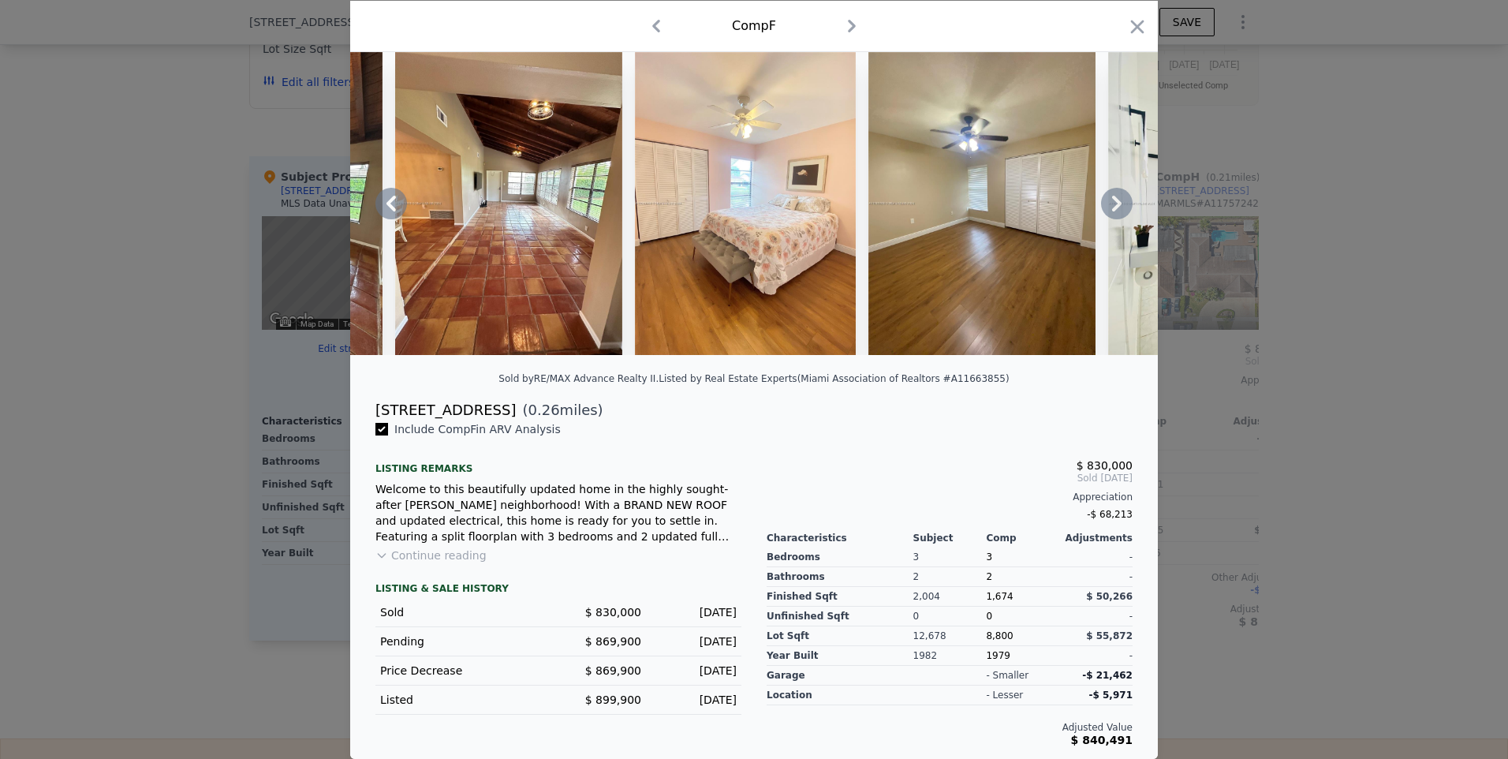
click at [1112, 196] on icon at bounding box center [1116, 204] width 9 height 16
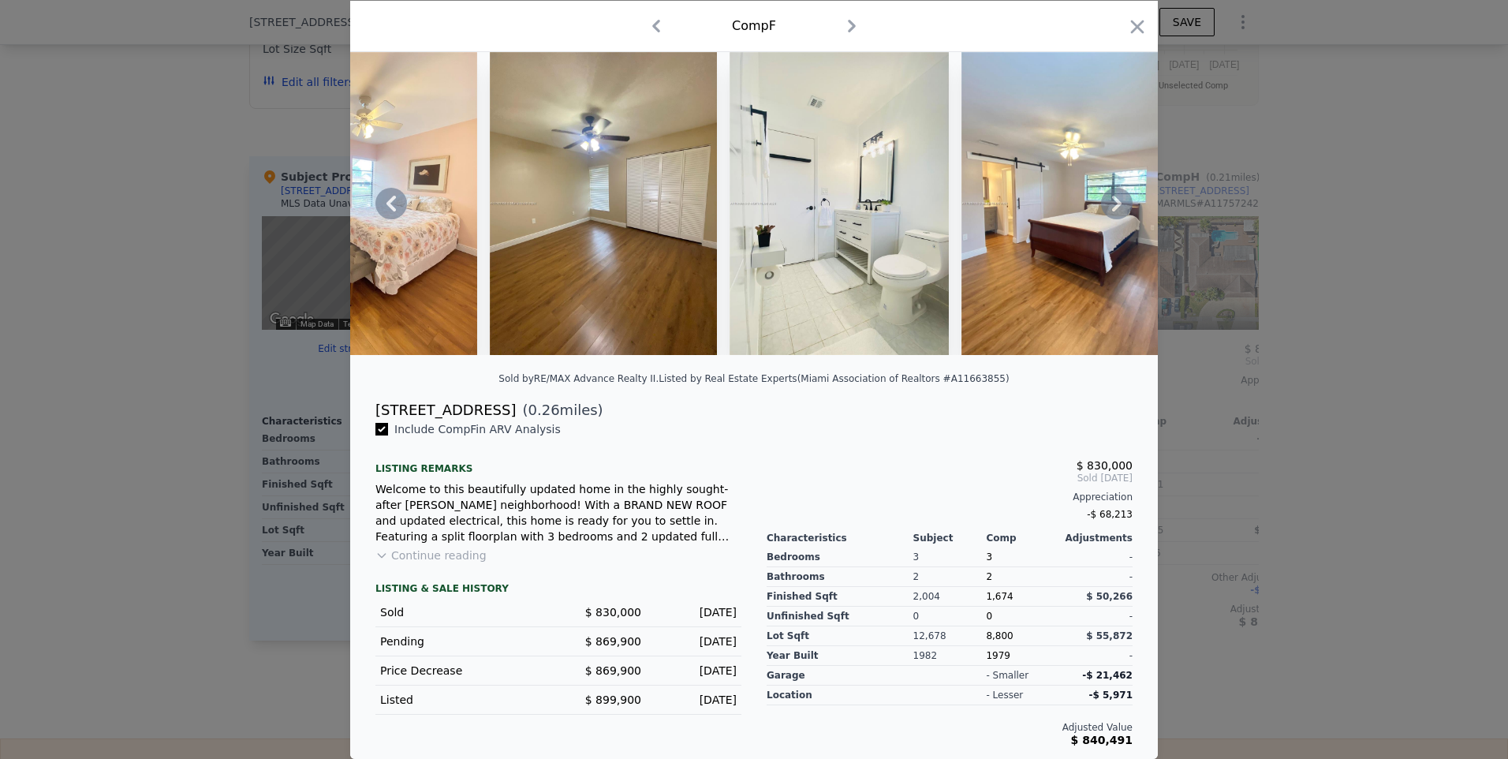
click at [1112, 196] on icon at bounding box center [1116, 204] width 9 height 16
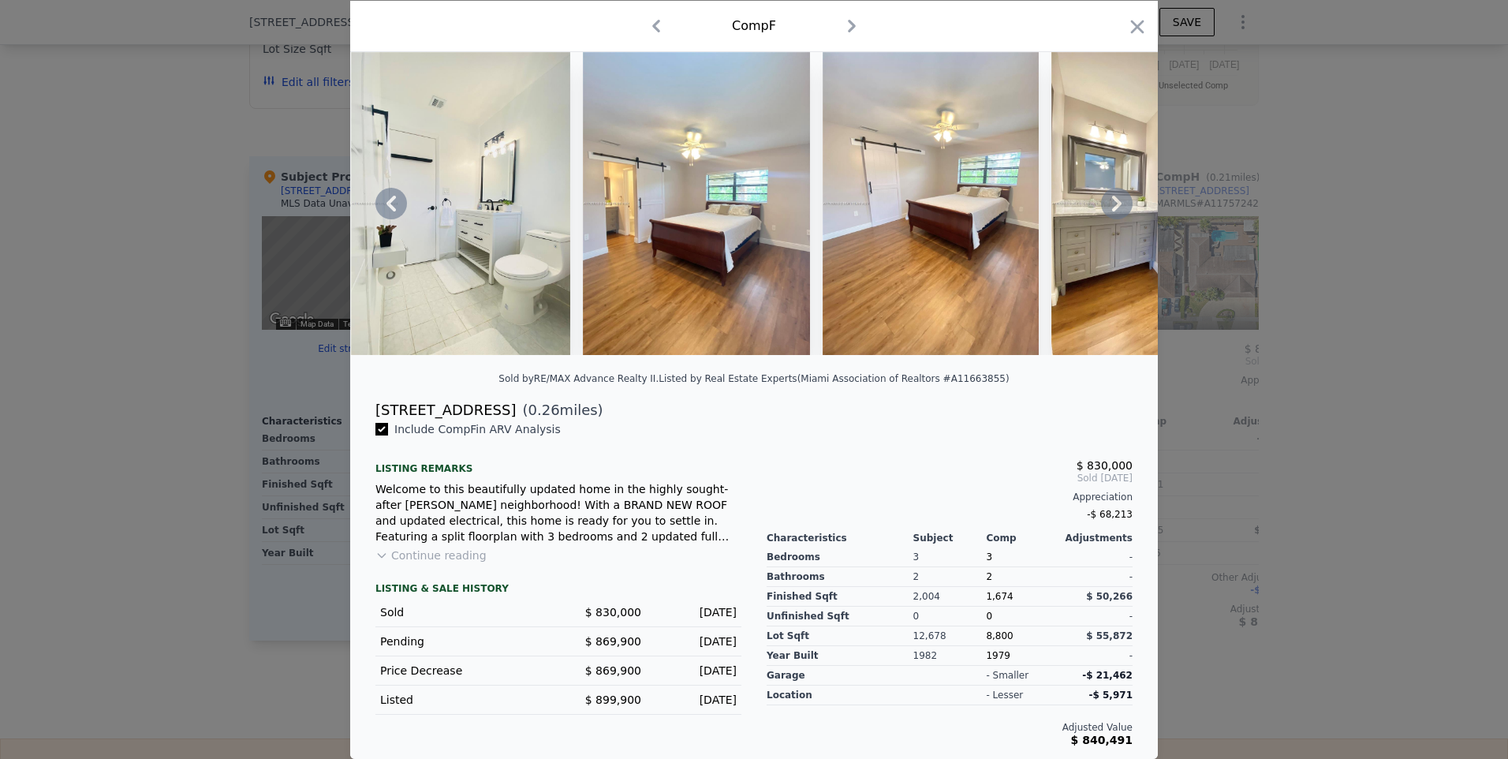
click at [1113, 198] on icon at bounding box center [1116, 204] width 9 height 16
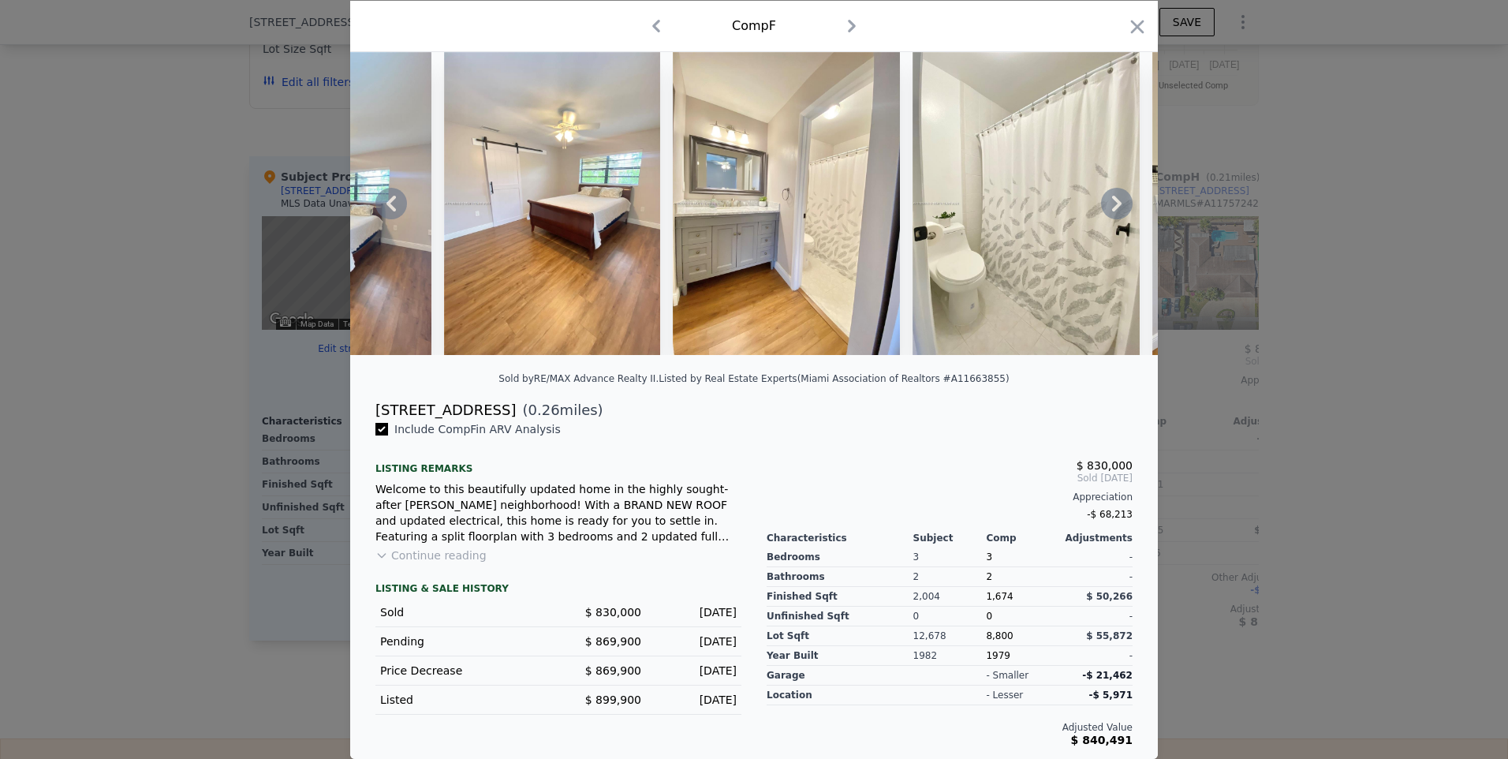
click at [1113, 198] on icon at bounding box center [1116, 204] width 9 height 16
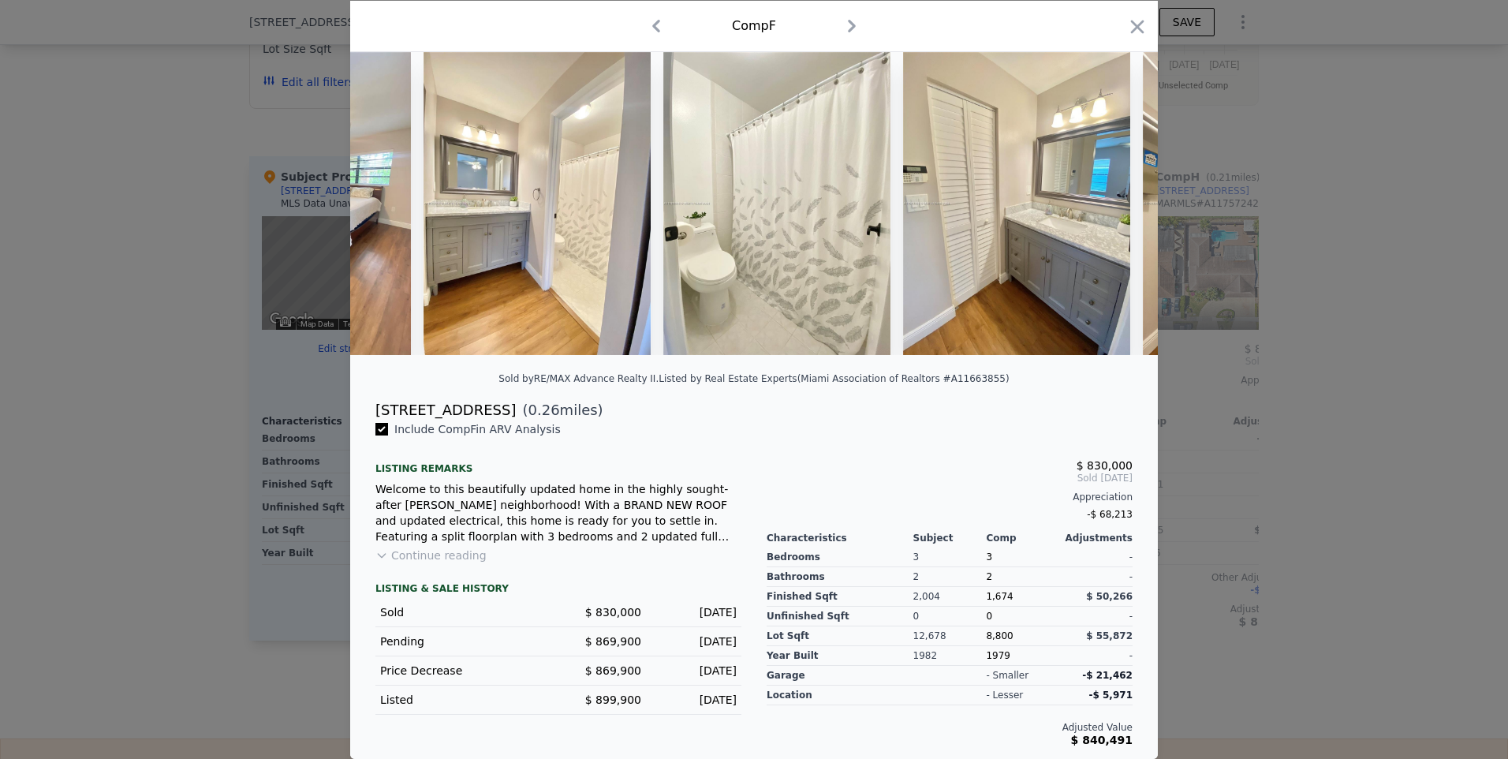
scroll to position [0, 6056]
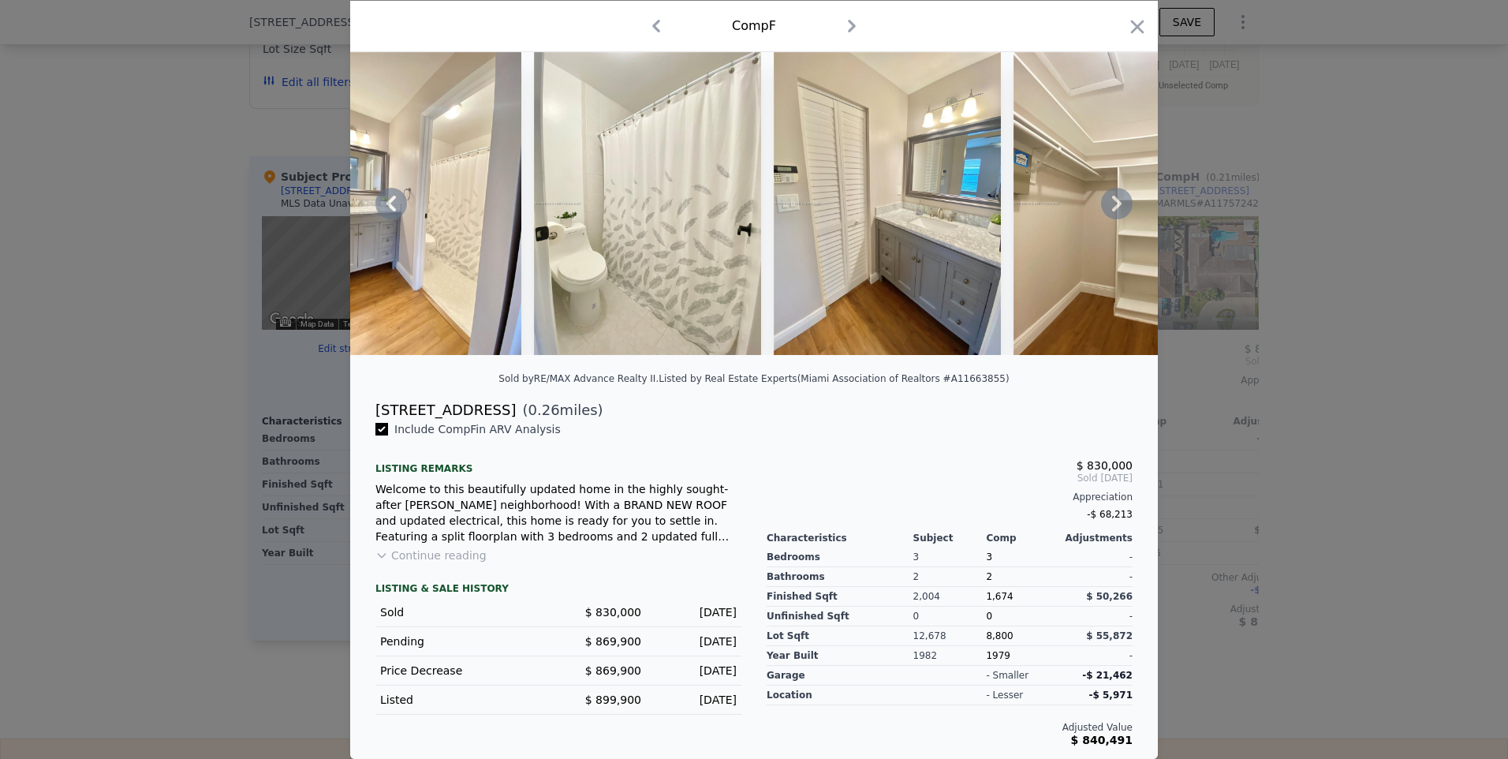
click at [1106, 192] on icon at bounding box center [1117, 204] width 32 height 32
